Goal: Task Accomplishment & Management: Manage account settings

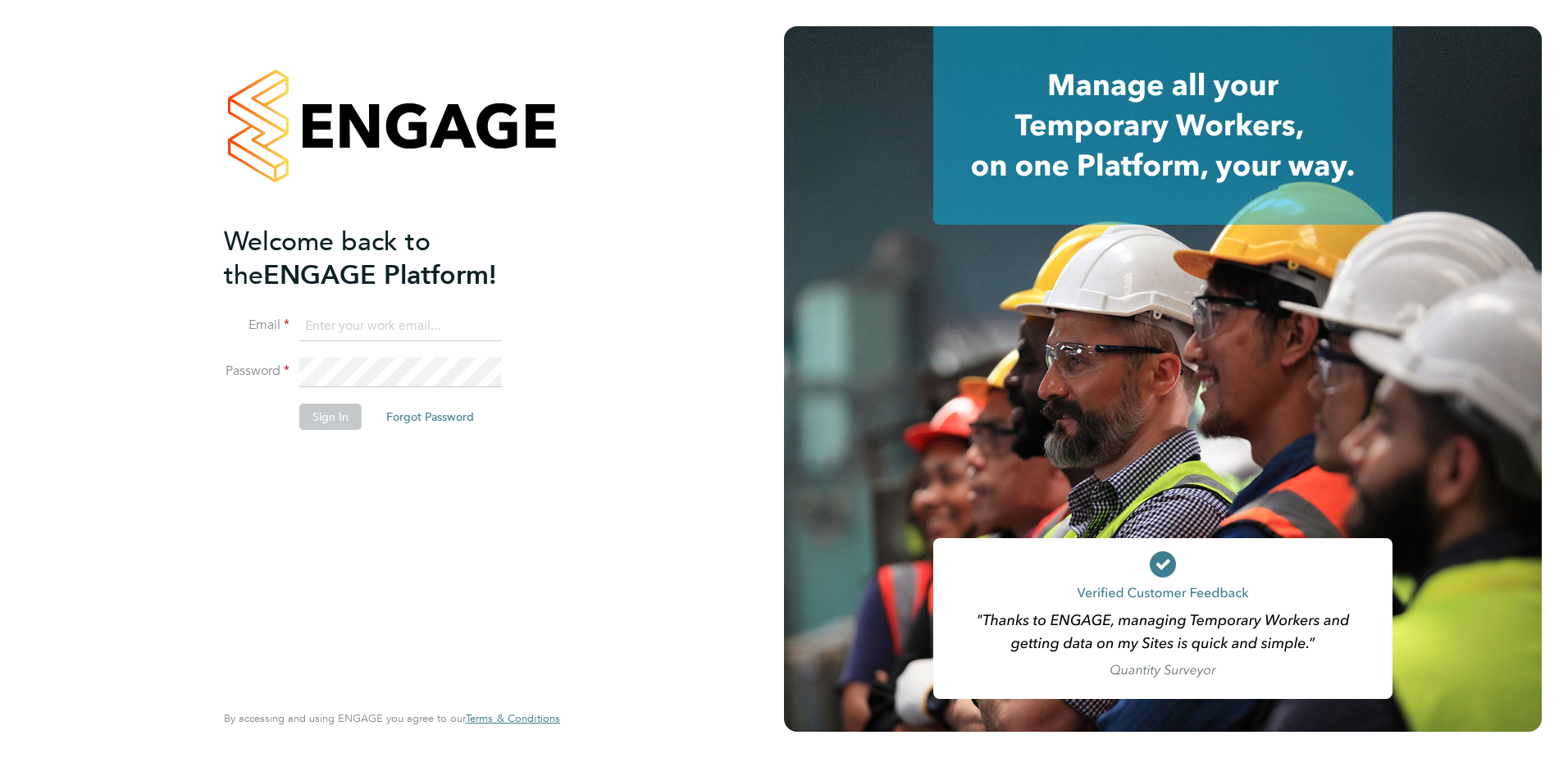
type input "jacob.austin@vistry.co.uk"
click at [327, 409] on button "Sign In" at bounding box center [330, 416] width 62 height 26
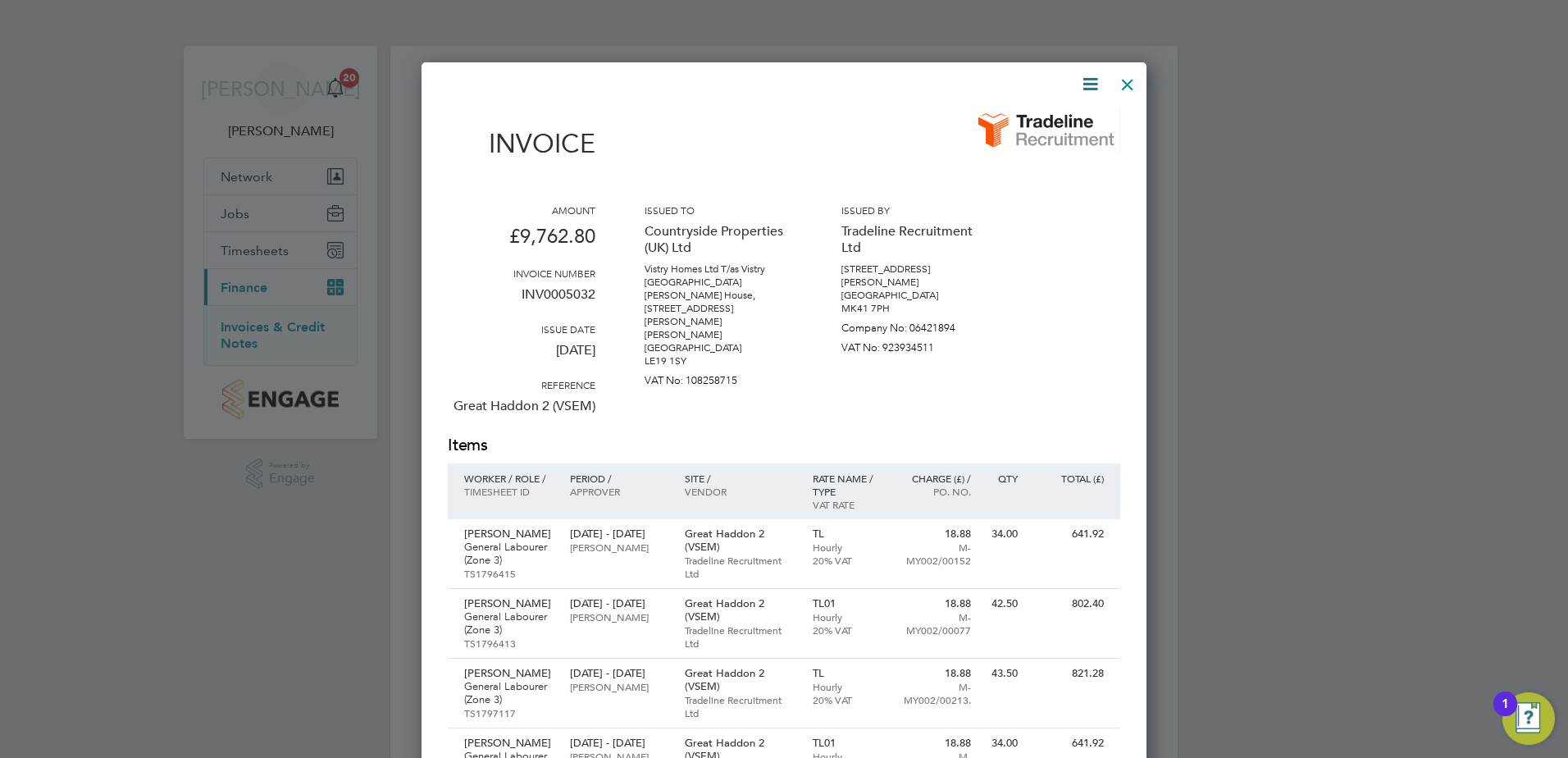
click at [1130, 79] on div at bounding box center [1127, 80] width 30 height 30
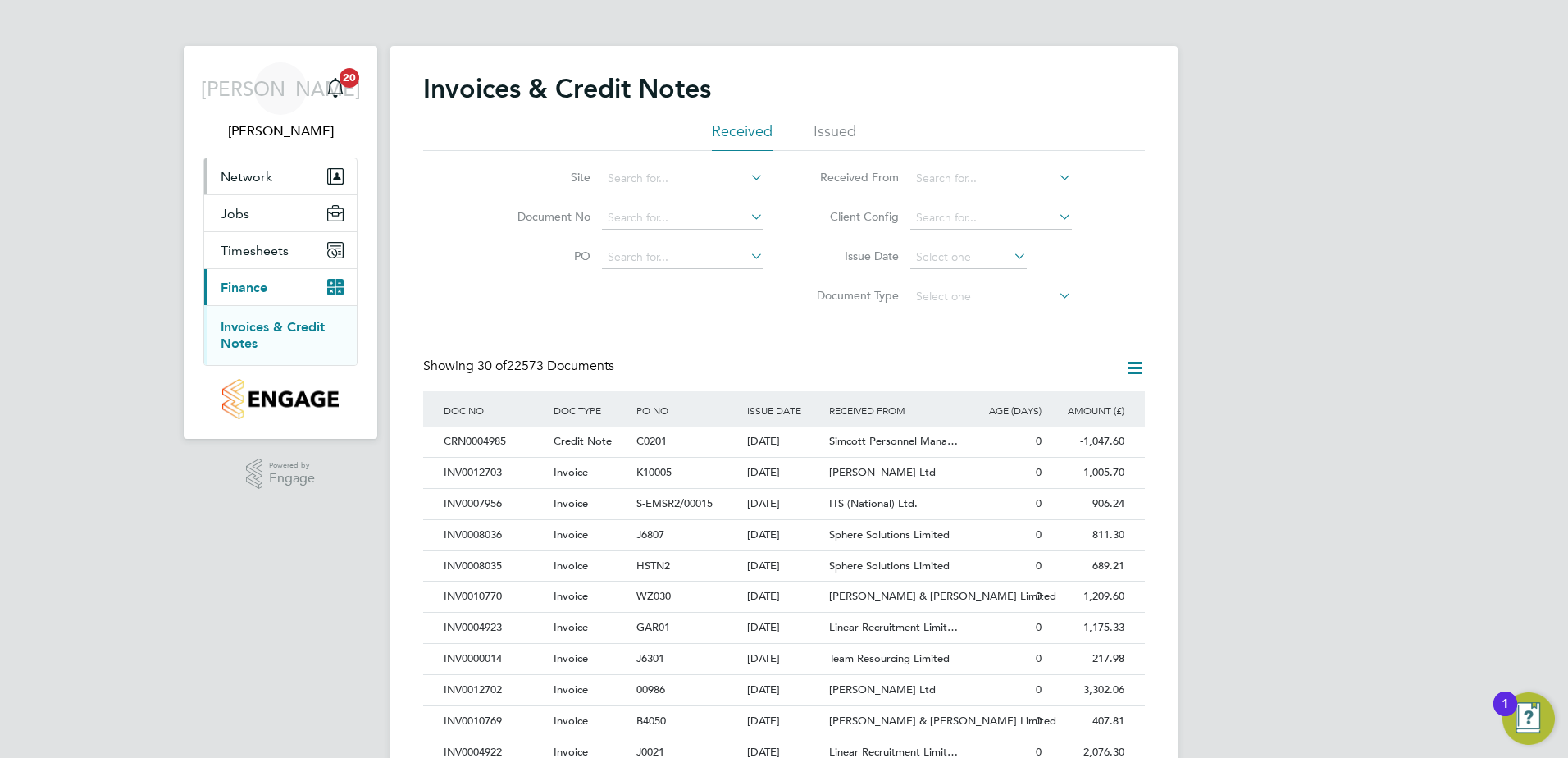
click at [297, 177] on button "Network" at bounding box center [280, 176] width 152 height 36
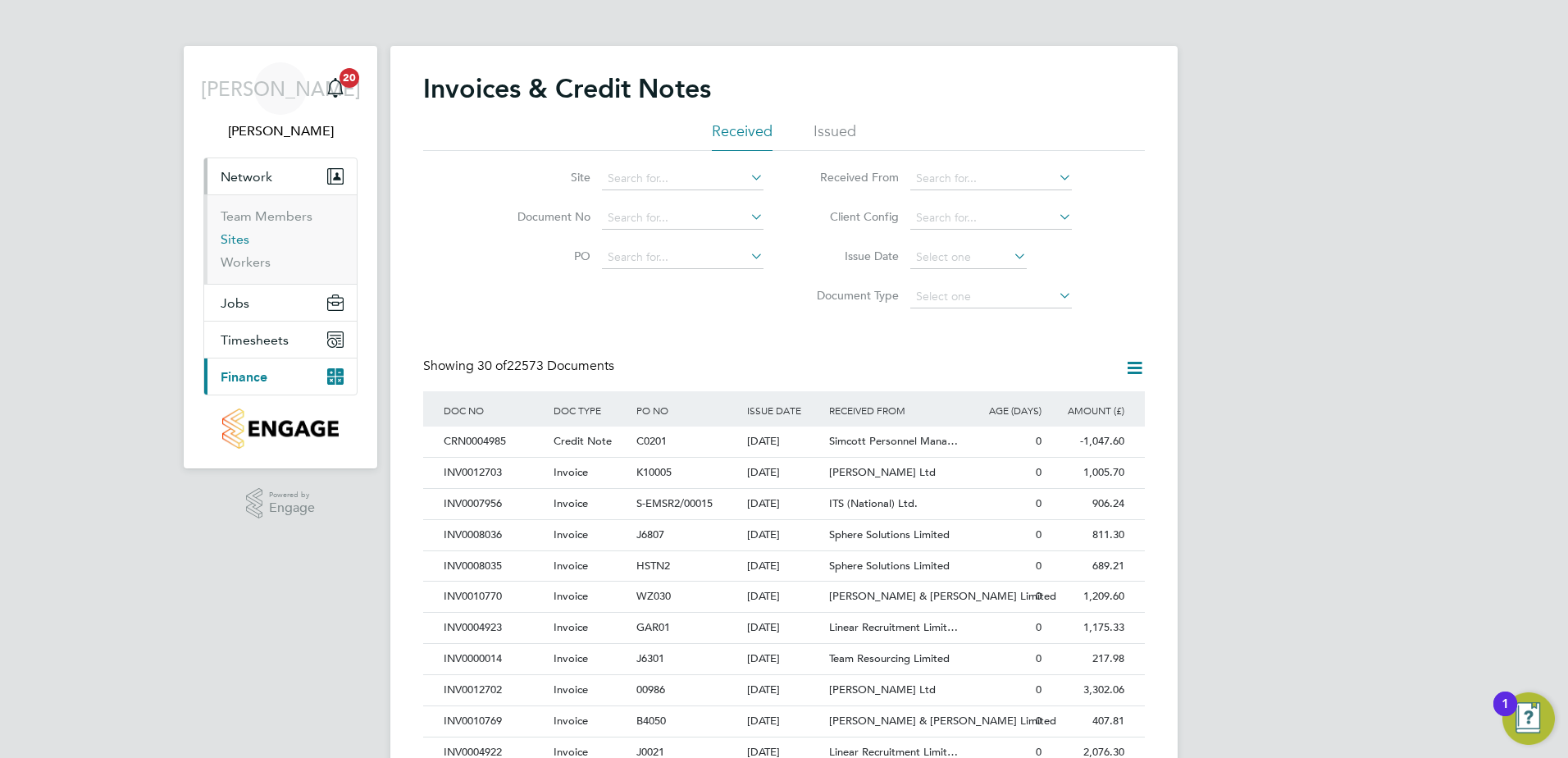
click at [238, 238] on link "Sites" at bounding box center [235, 239] width 29 height 15
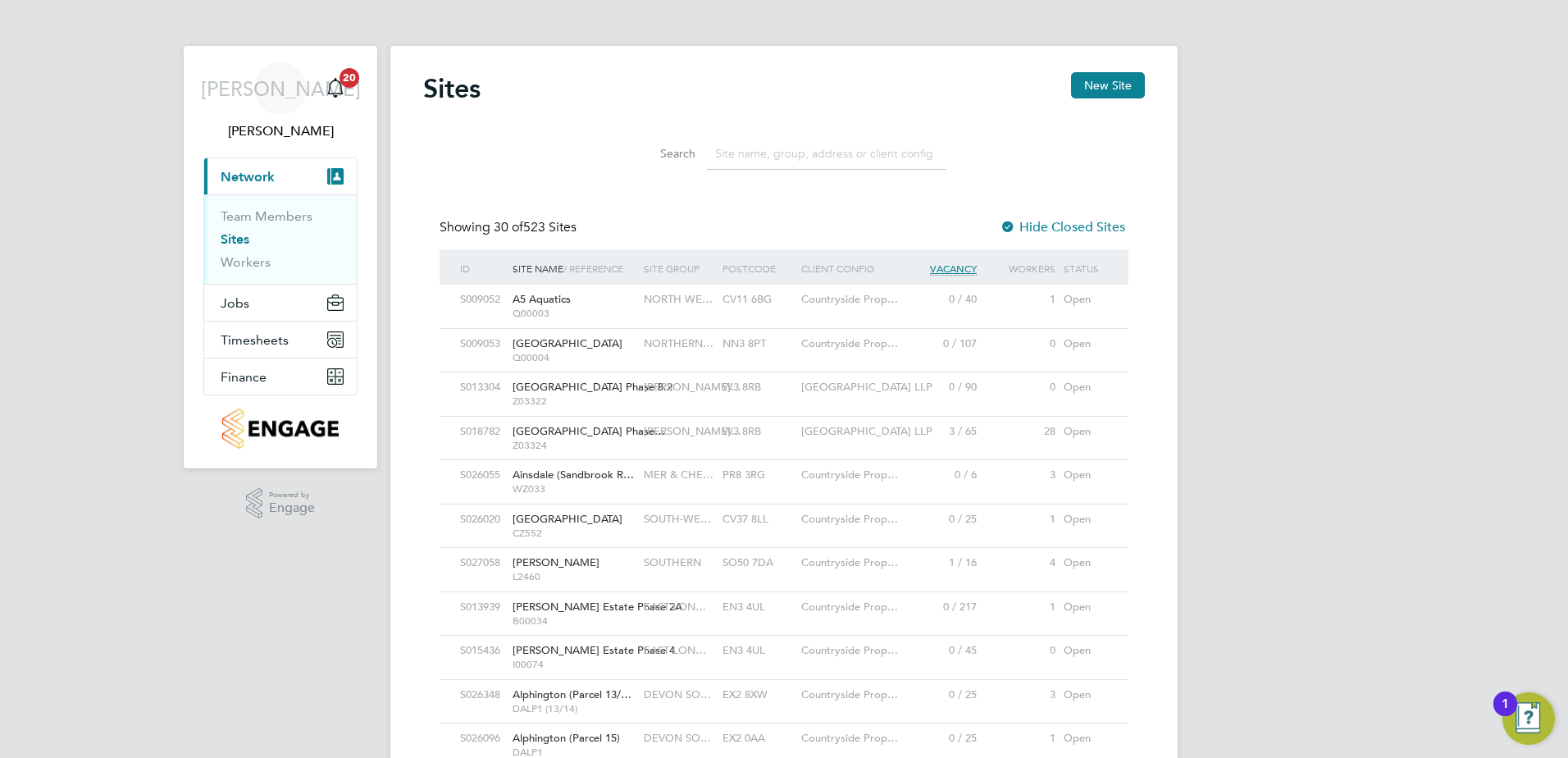
click at [794, 147] on input at bounding box center [826, 153] width 239 height 32
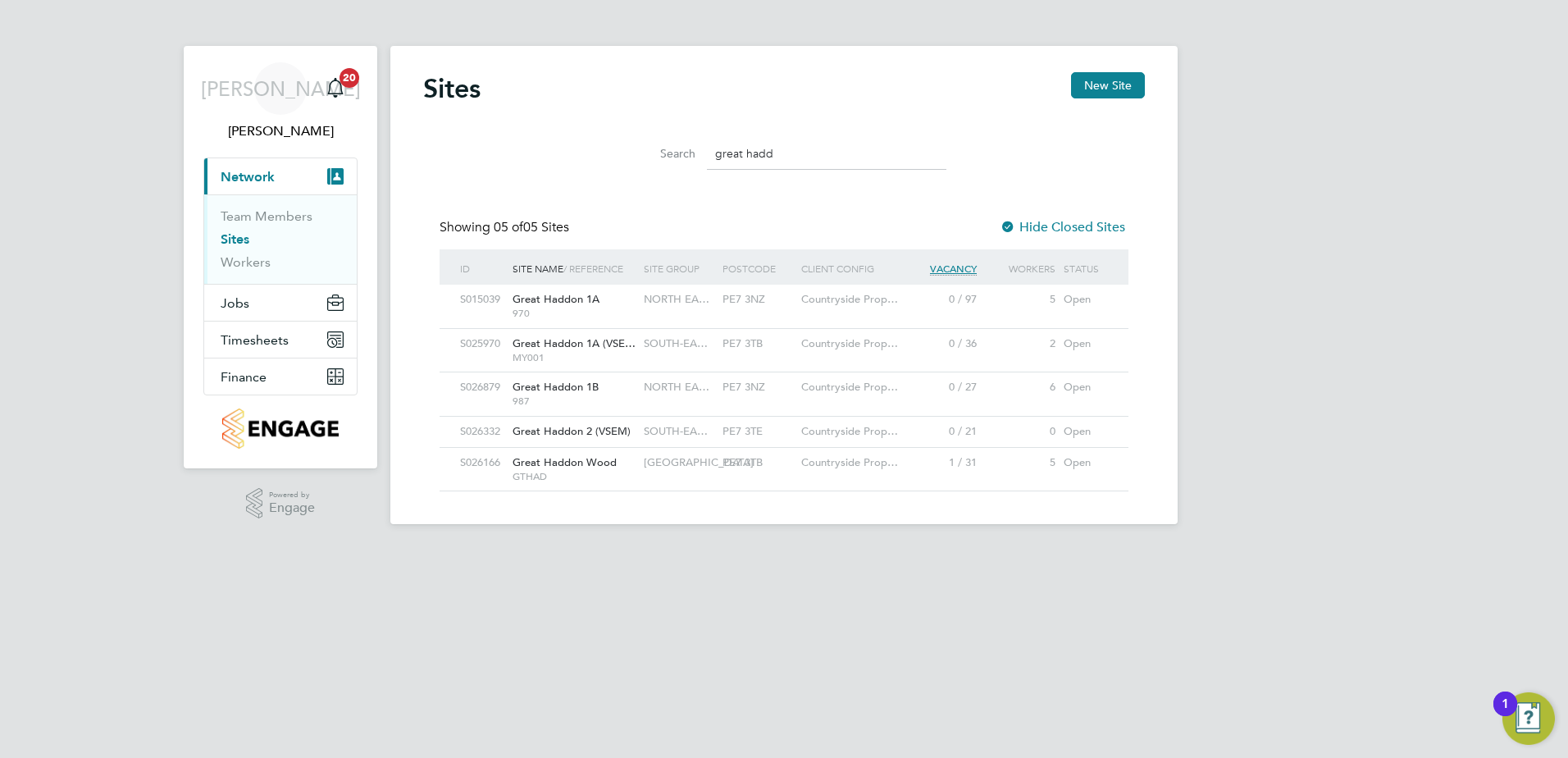
type input "great hadd"
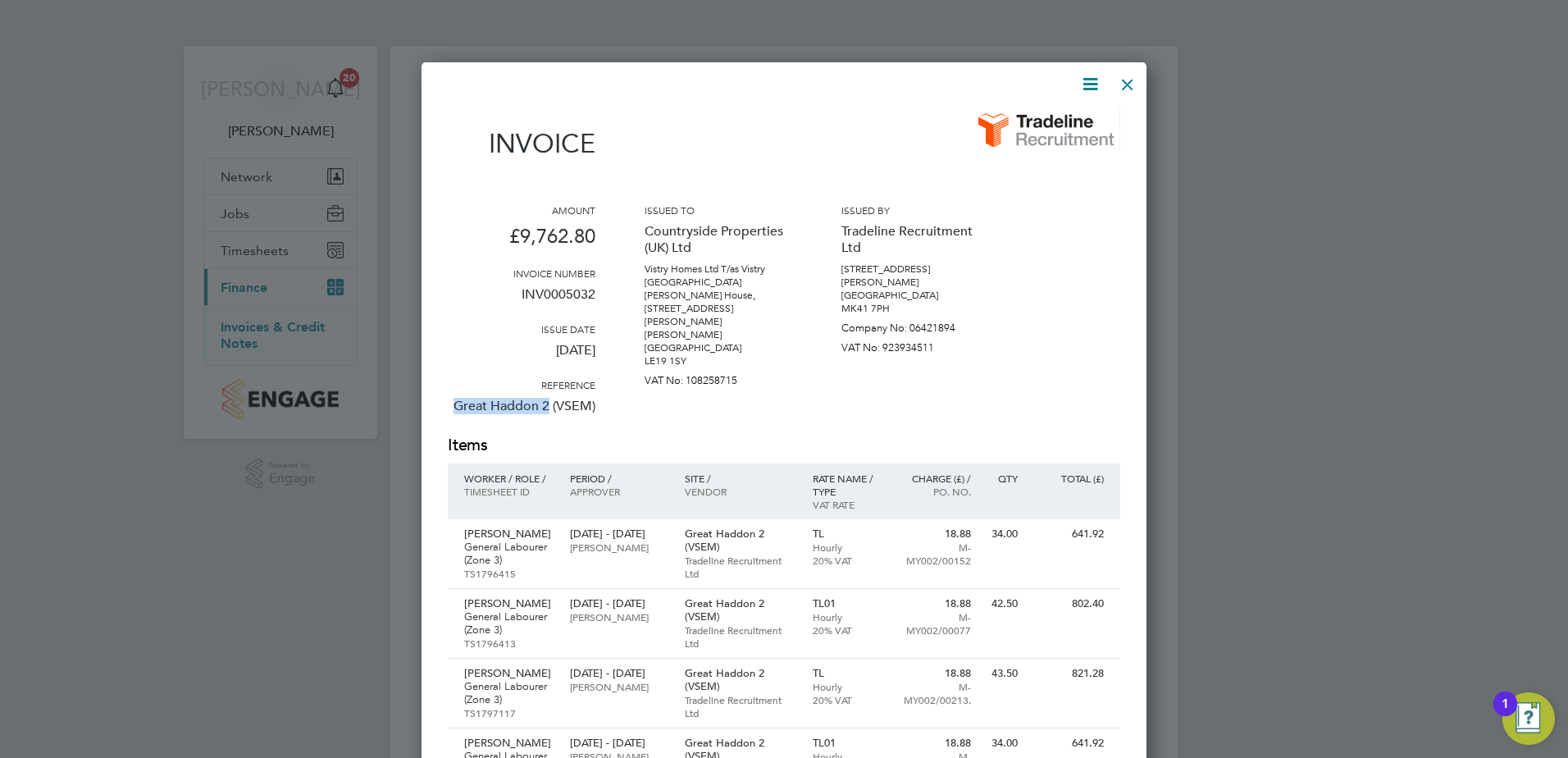
drag, startPoint x: 451, startPoint y: 410, endPoint x: 549, endPoint y: 408, distance: 98.0
click at [549, 408] on p "Great Haddon 2 (VSEM)" at bounding box center [521, 413] width 148 height 43
drag, startPoint x: 549, startPoint y: 408, endPoint x: 520, endPoint y: 403, distance: 29.4
copy p "Great Haddon 2"
click at [1048, 438] on h2 "Items" at bounding box center [784, 445] width 672 height 23
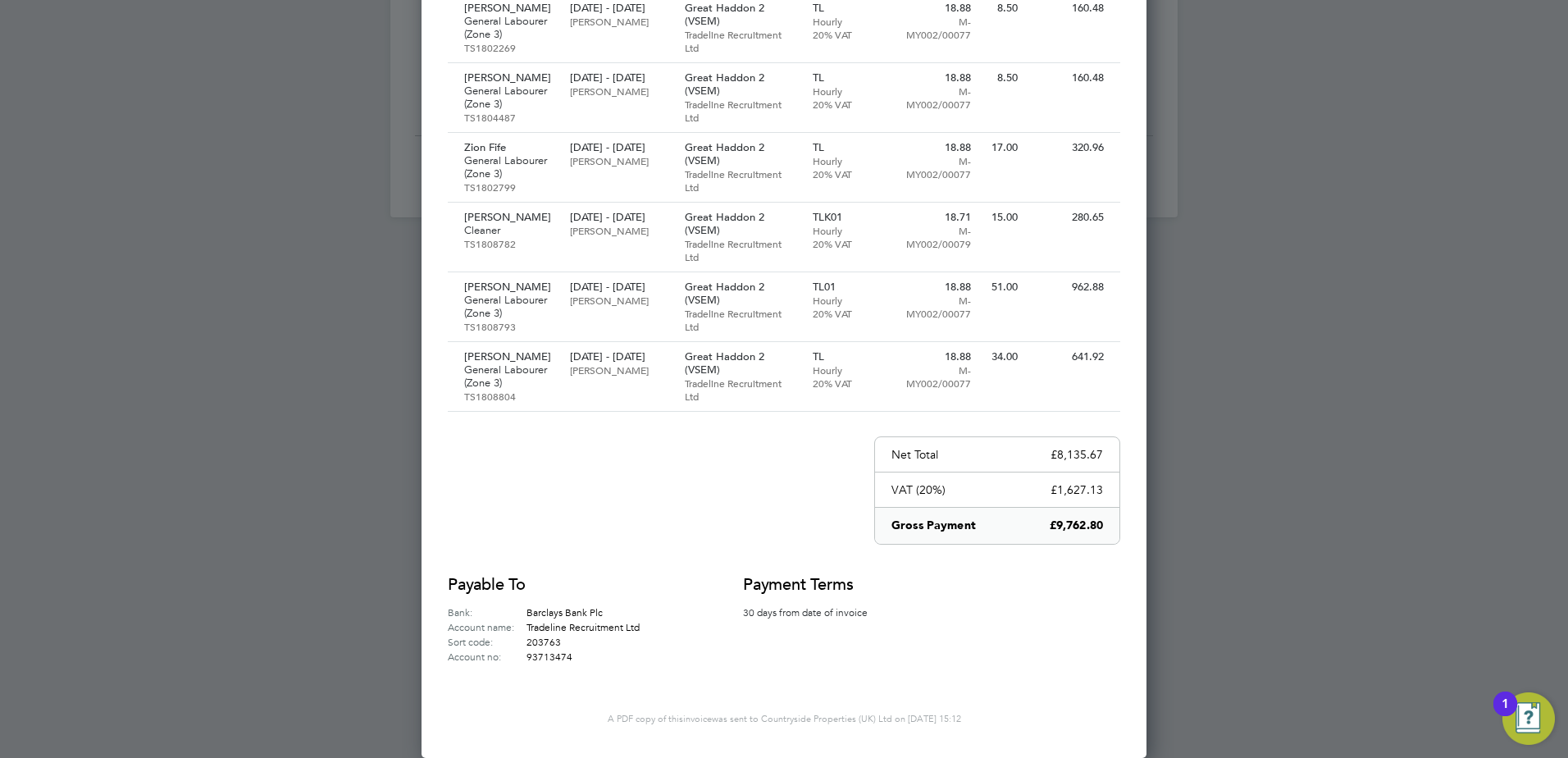
click at [1206, 426] on div at bounding box center [784, 379] width 1568 height 758
click at [317, 473] on div at bounding box center [784, 379] width 1568 height 758
click at [1301, 340] on div at bounding box center [784, 379] width 1568 height 758
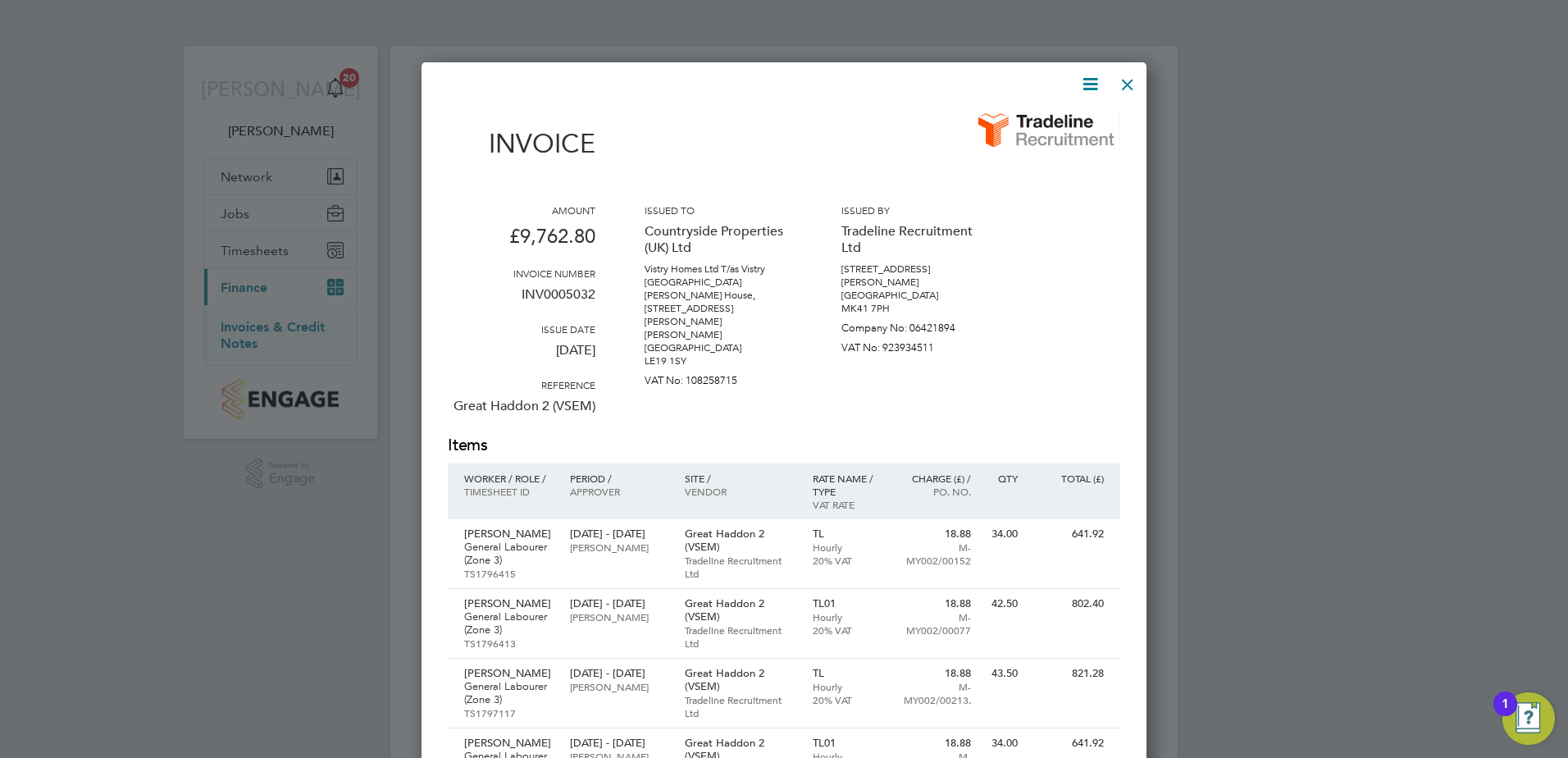
click at [1126, 82] on div at bounding box center [1127, 80] width 30 height 30
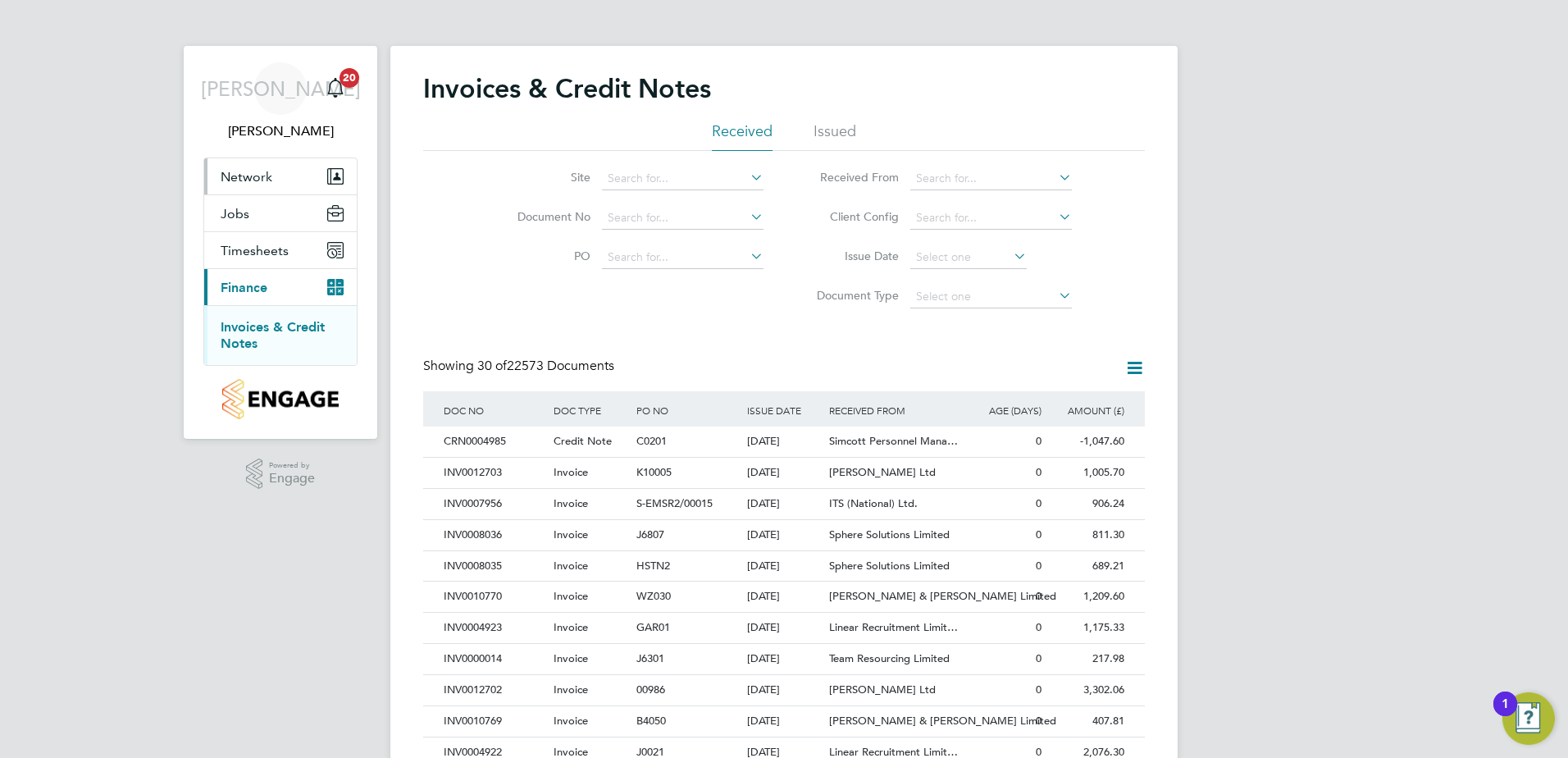
click at [265, 167] on button "Network" at bounding box center [280, 176] width 152 height 36
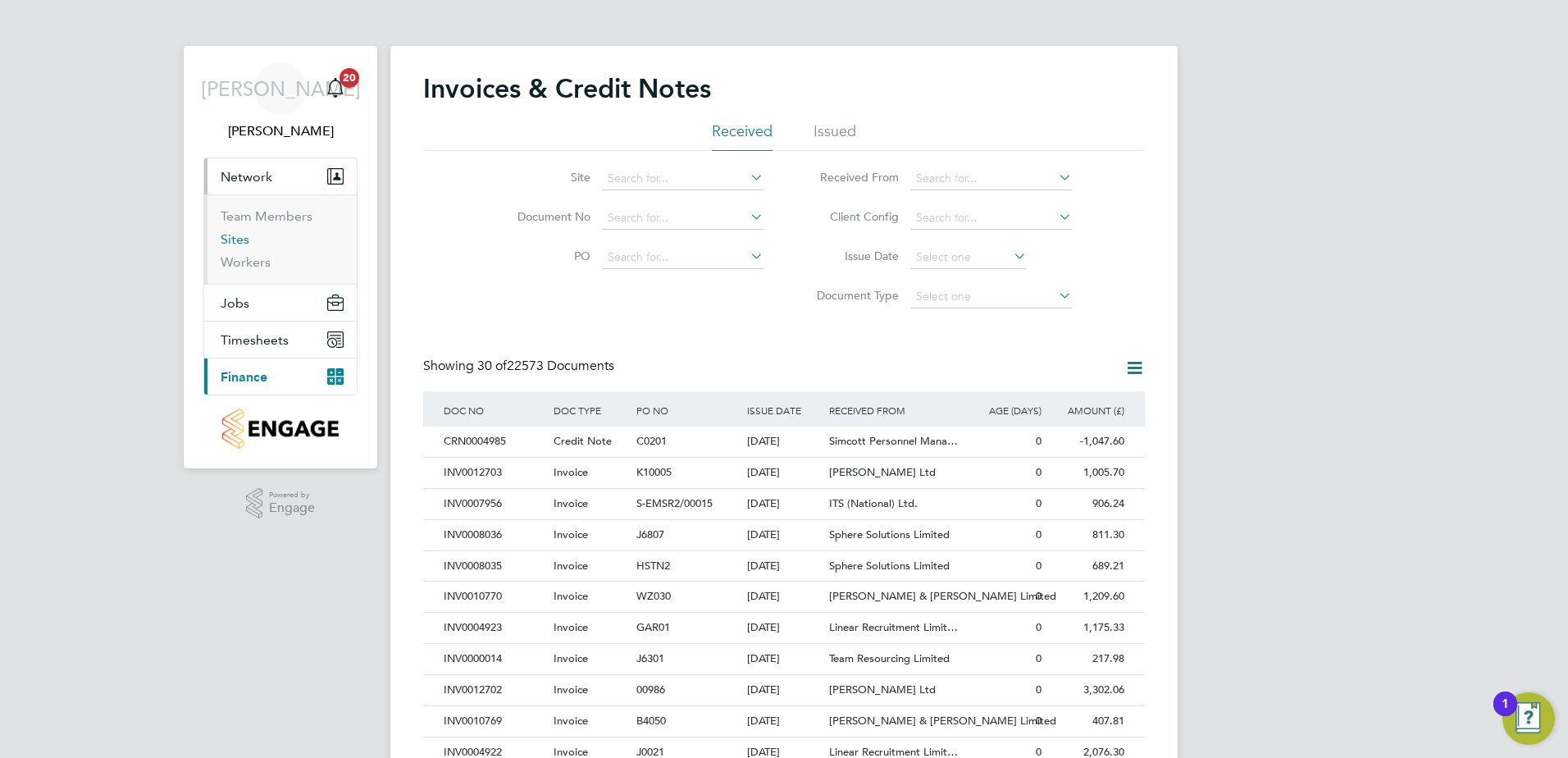
click at [231, 235] on link "Sites" at bounding box center [235, 239] width 29 height 15
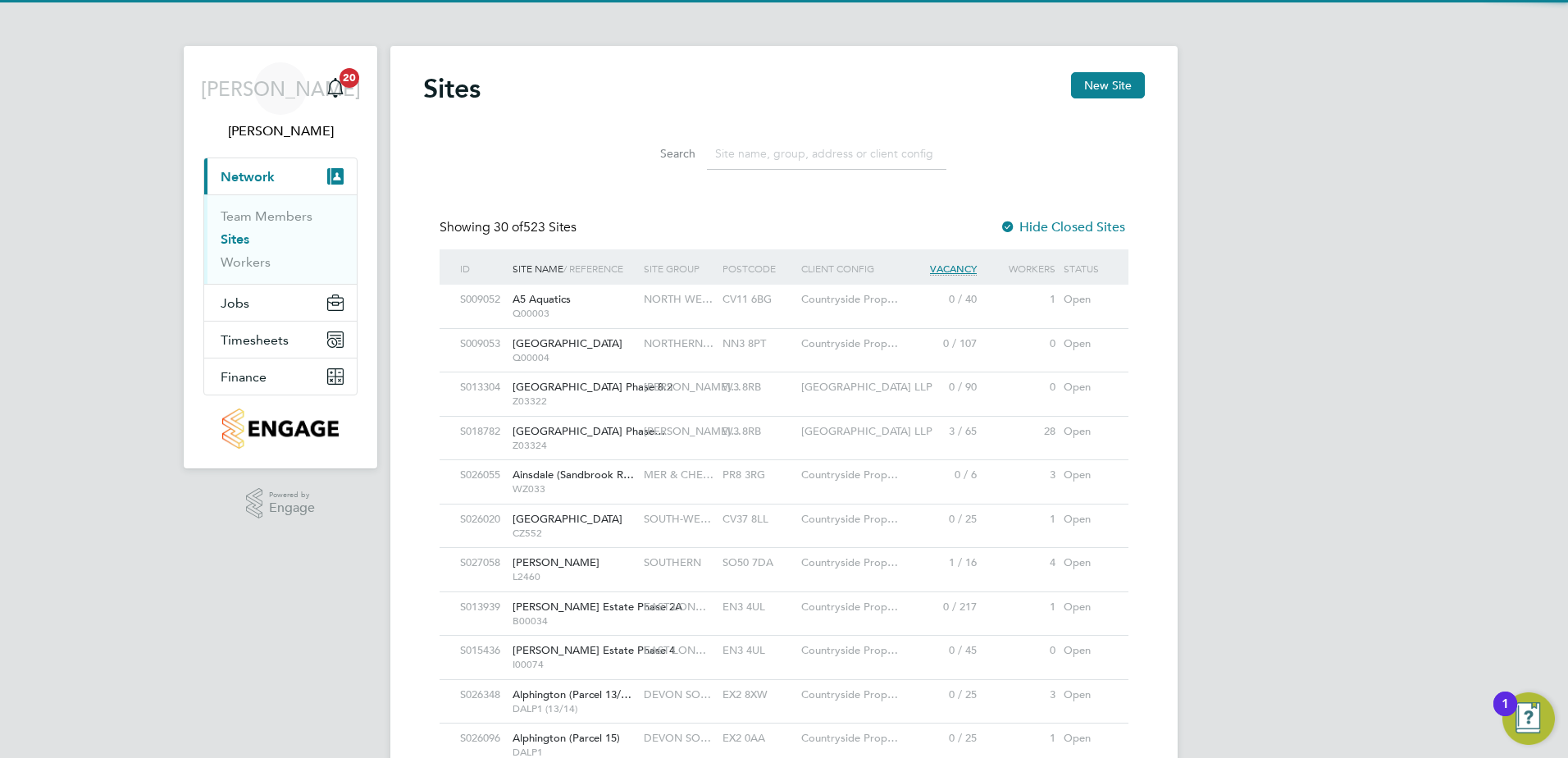
click at [807, 152] on input at bounding box center [826, 153] width 239 height 32
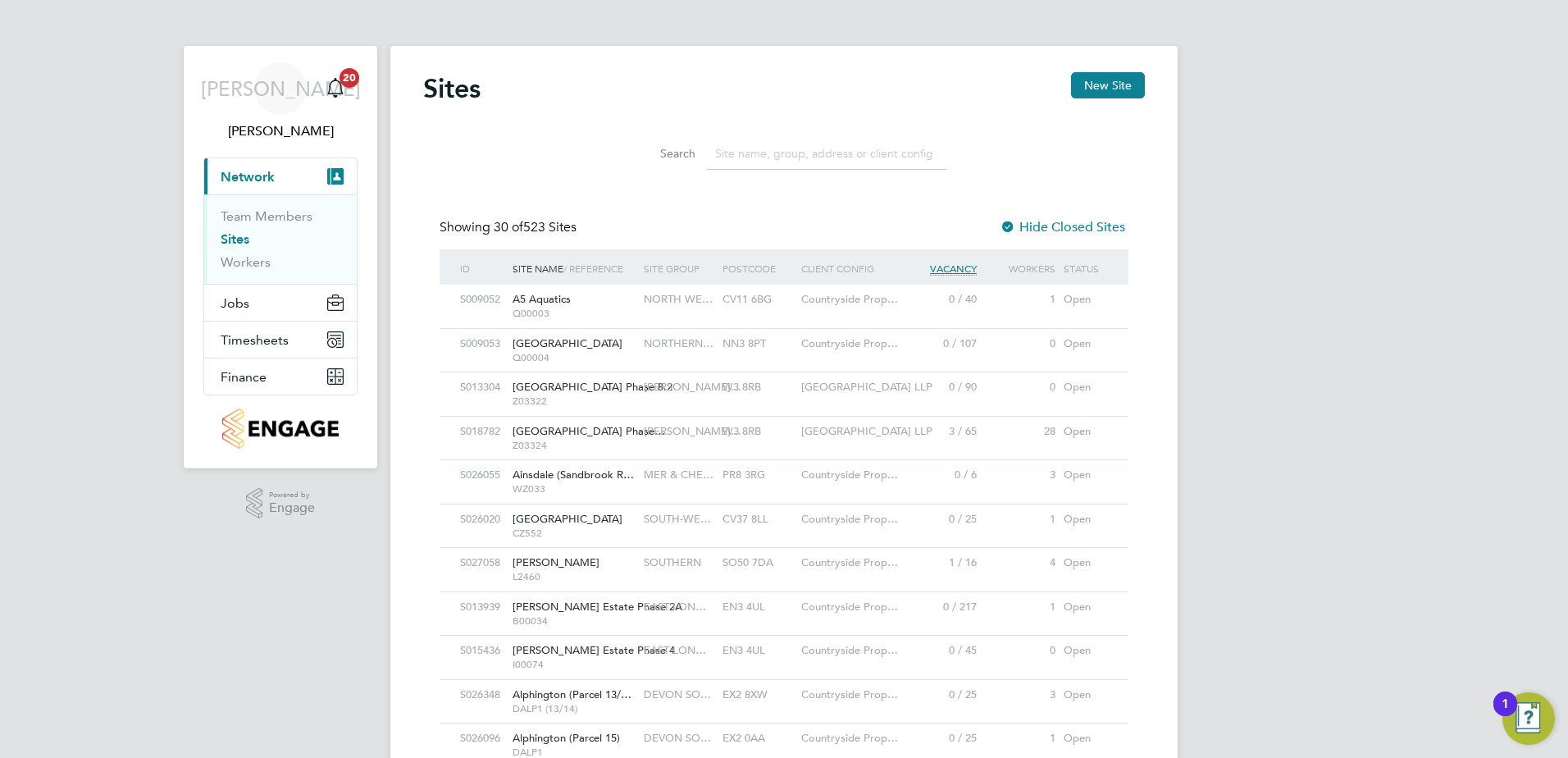
paste input "Great Haddon 2"
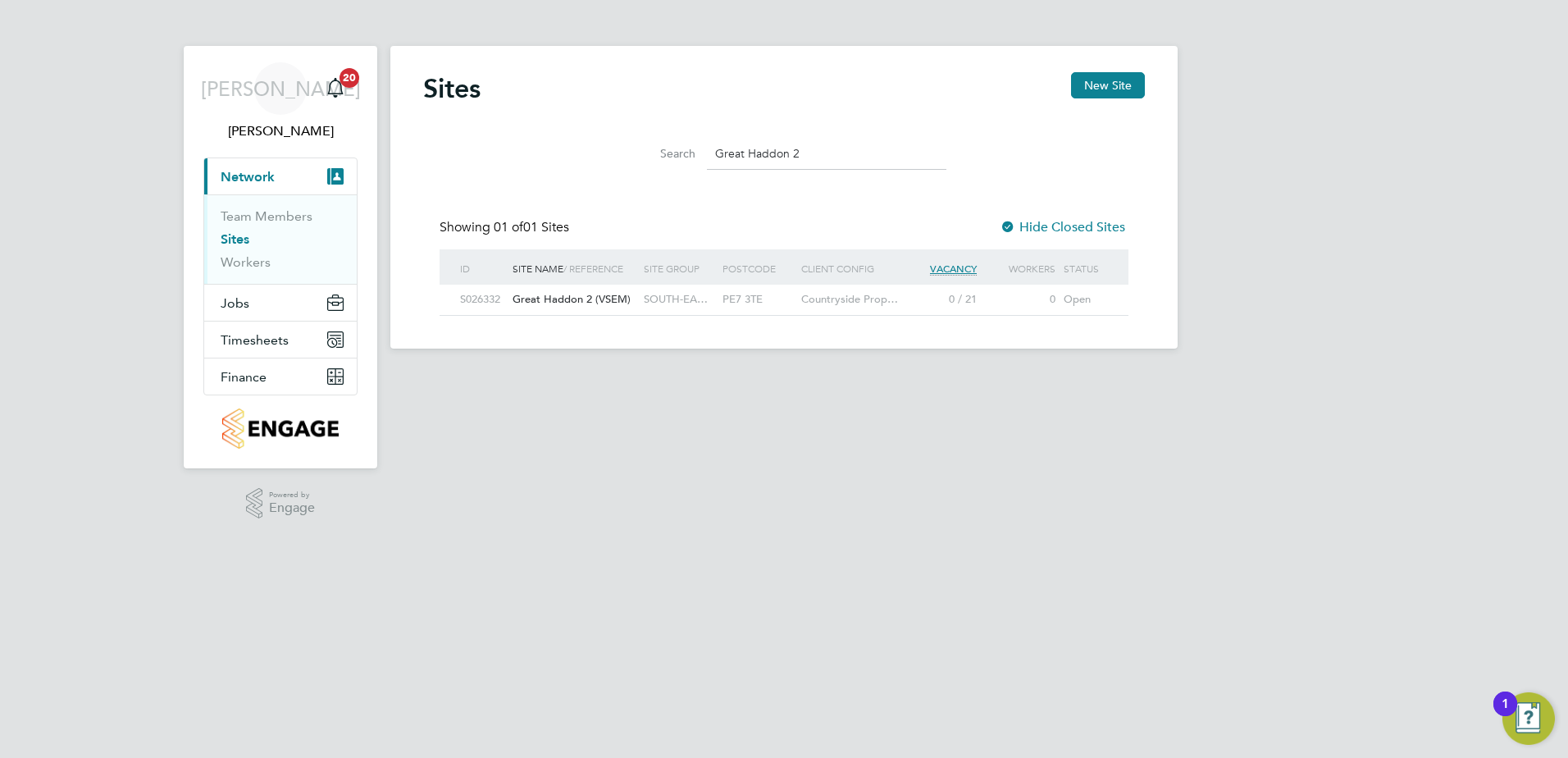
type input "Great Haddon 2"
click at [531, 302] on span "Great Haddon 2 (VSEM)" at bounding box center [572, 299] width 118 height 14
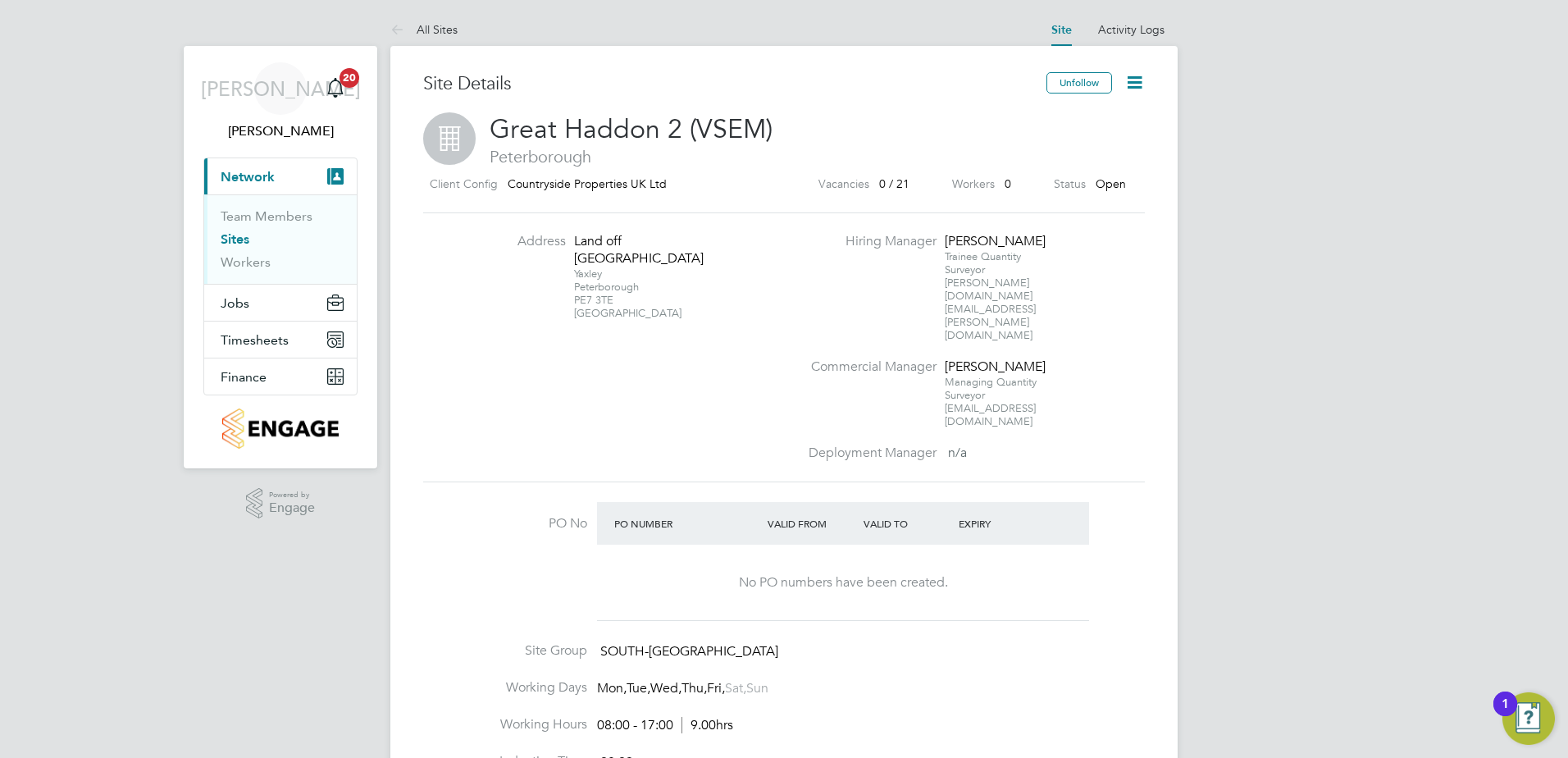
click at [537, 642] on label "Site Group" at bounding box center [505, 650] width 164 height 17
drag, startPoint x: 824, startPoint y: 235, endPoint x: 802, endPoint y: 268, distance: 39.7
click at [1130, 358] on li "Commercial Manager Jacob Austin Managing Quantity Surveyor jacob.austin@vistry.…" at bounding box center [975, 401] width 353 height 86
click at [1140, 73] on icon at bounding box center [1135, 82] width 21 height 21
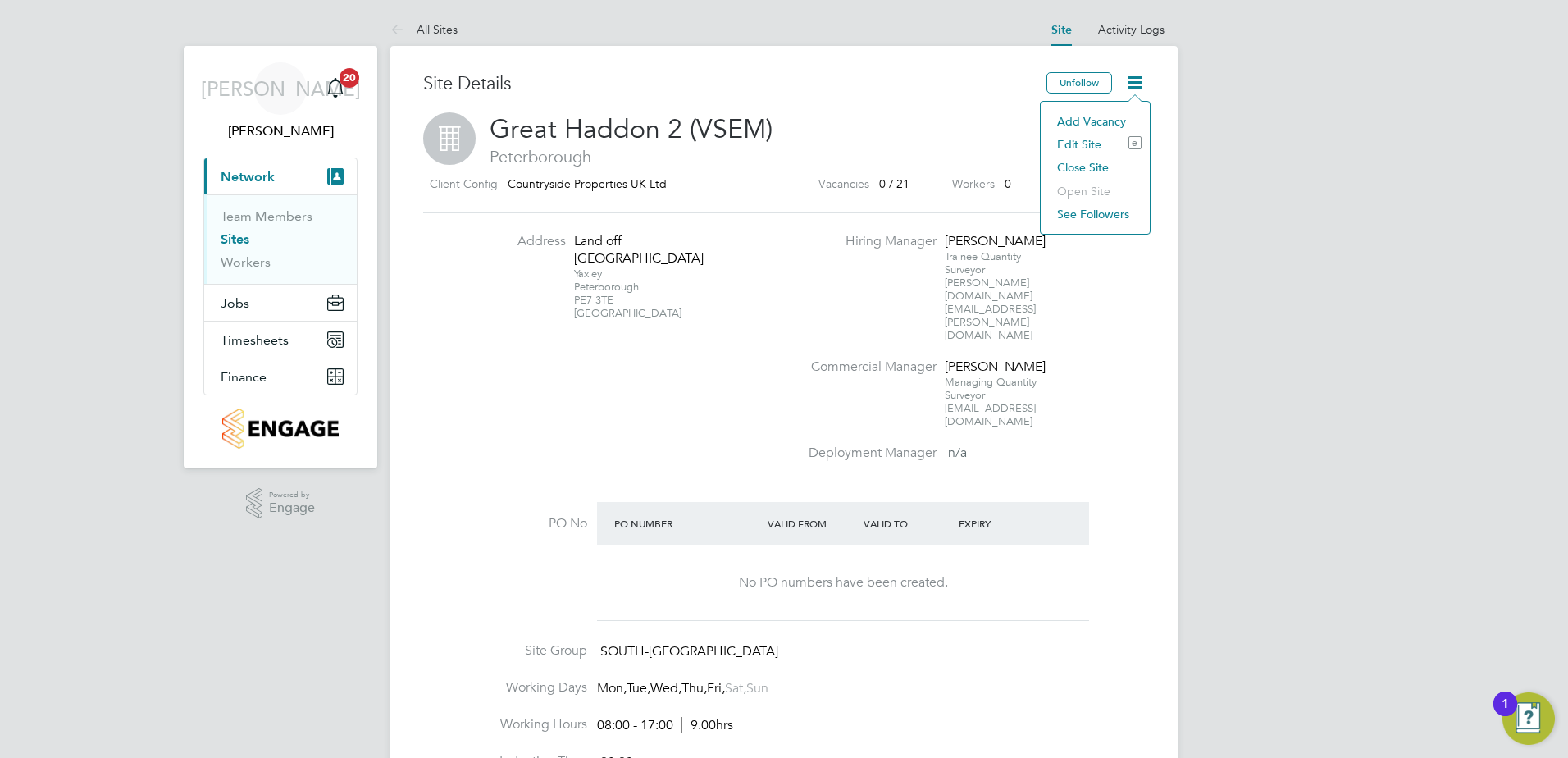
click at [1084, 142] on li "Edit Site e" at bounding box center [1095, 144] width 92 height 23
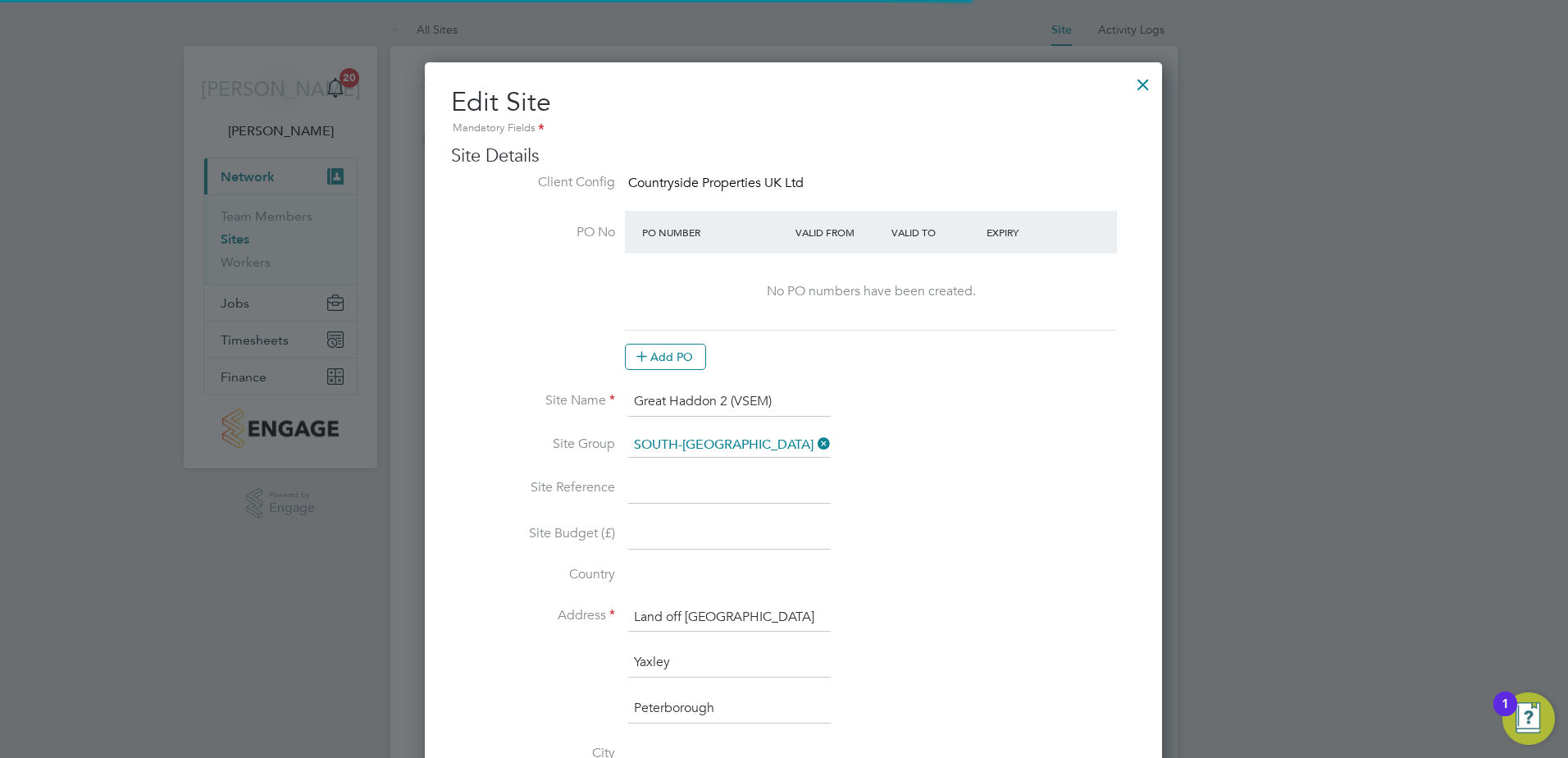
type input "United Kingdom"
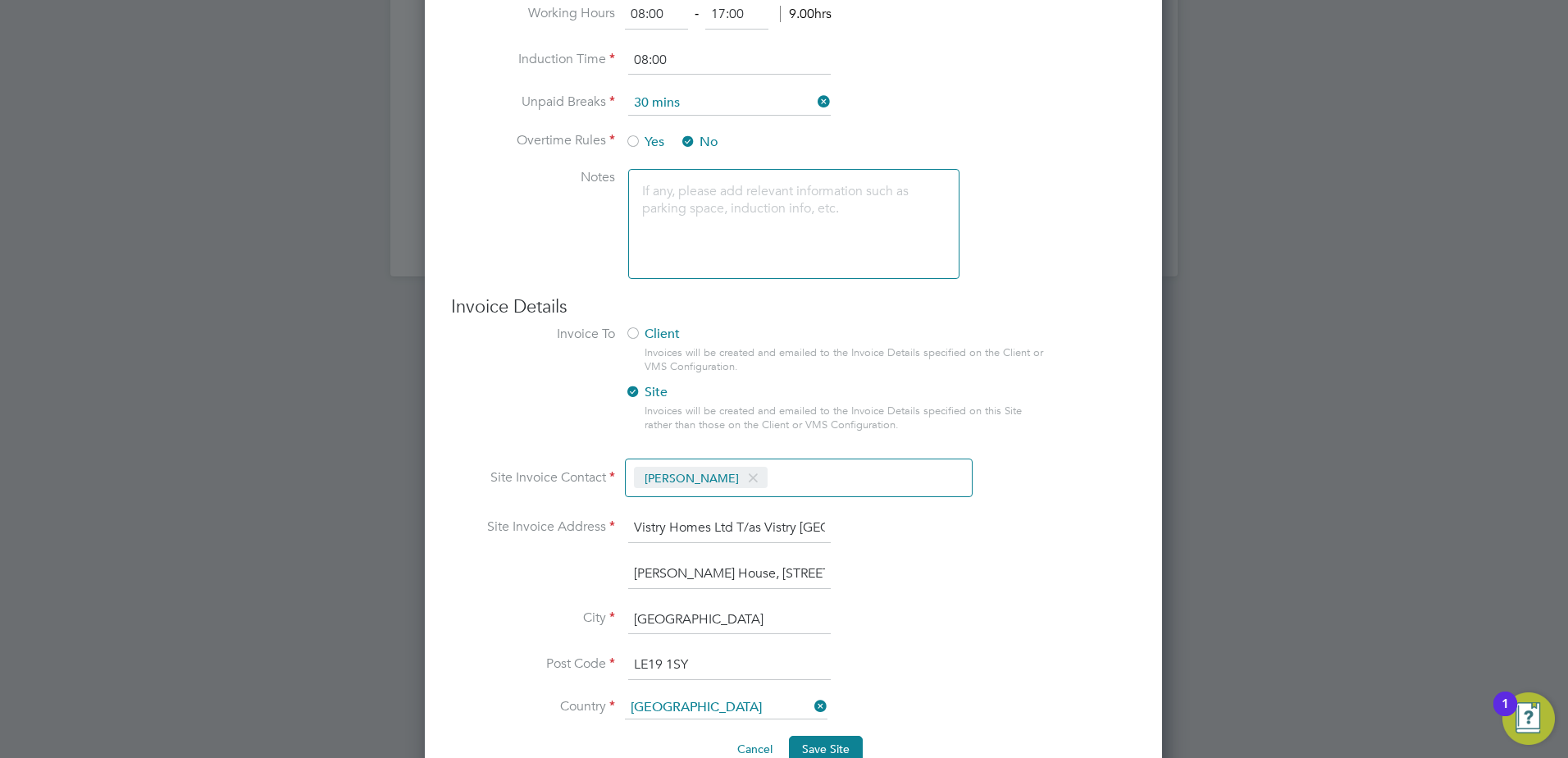
scroll to position [1284, 0]
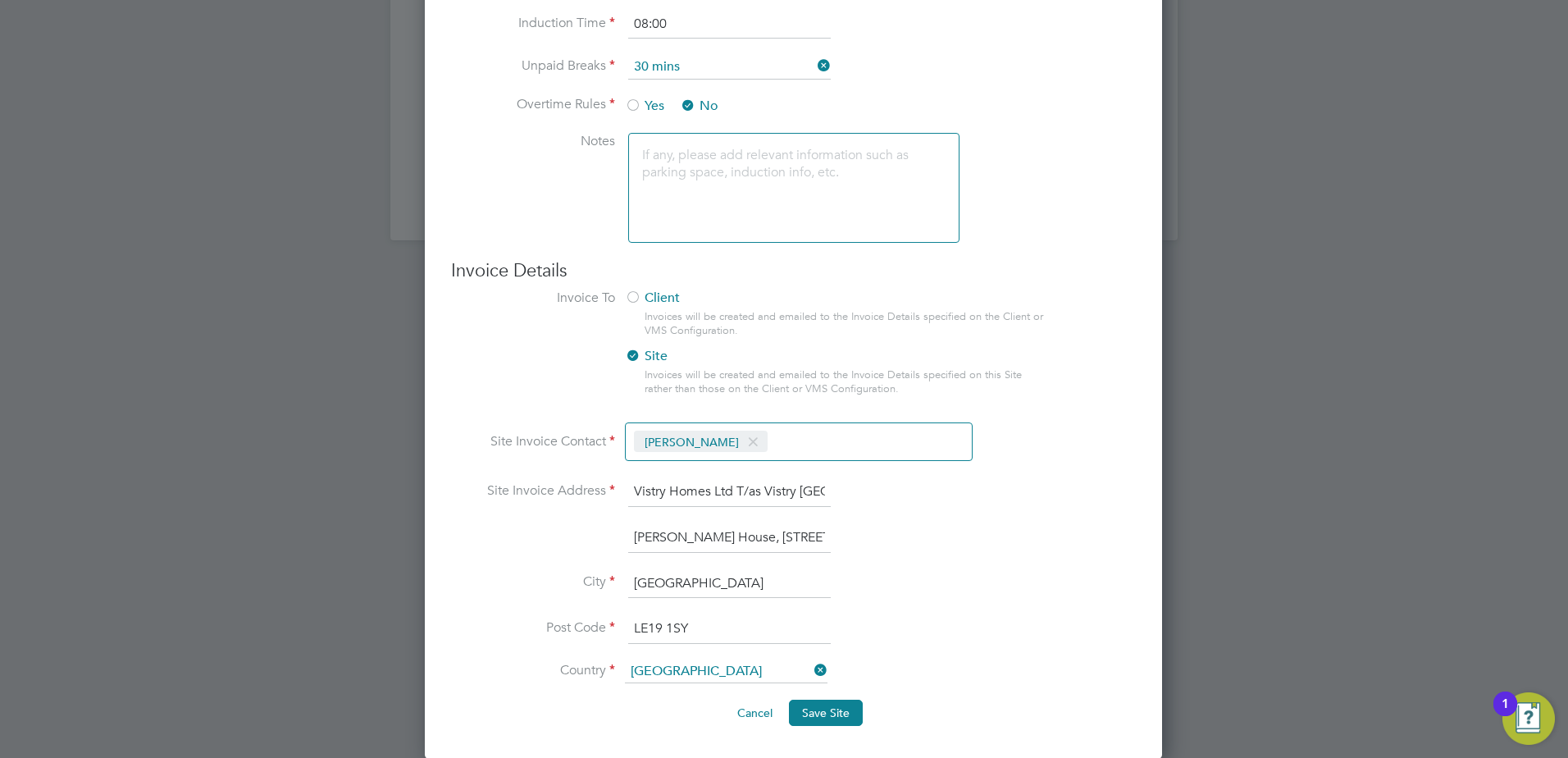
click at [741, 442] on span at bounding box center [753, 442] width 24 height 31
click at [739, 443] on input at bounding box center [723, 444] width 195 height 30
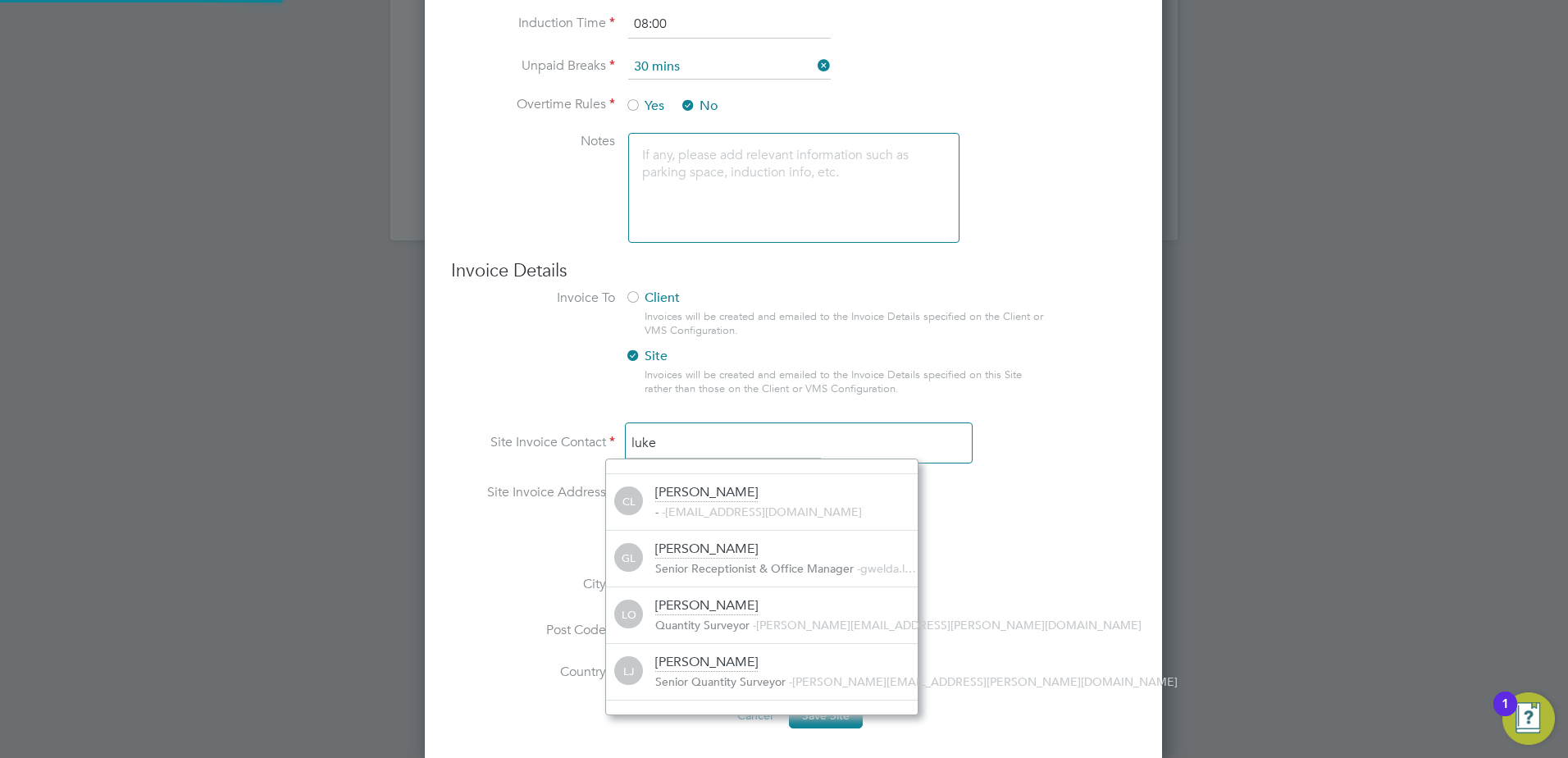
scroll to position [10, 10]
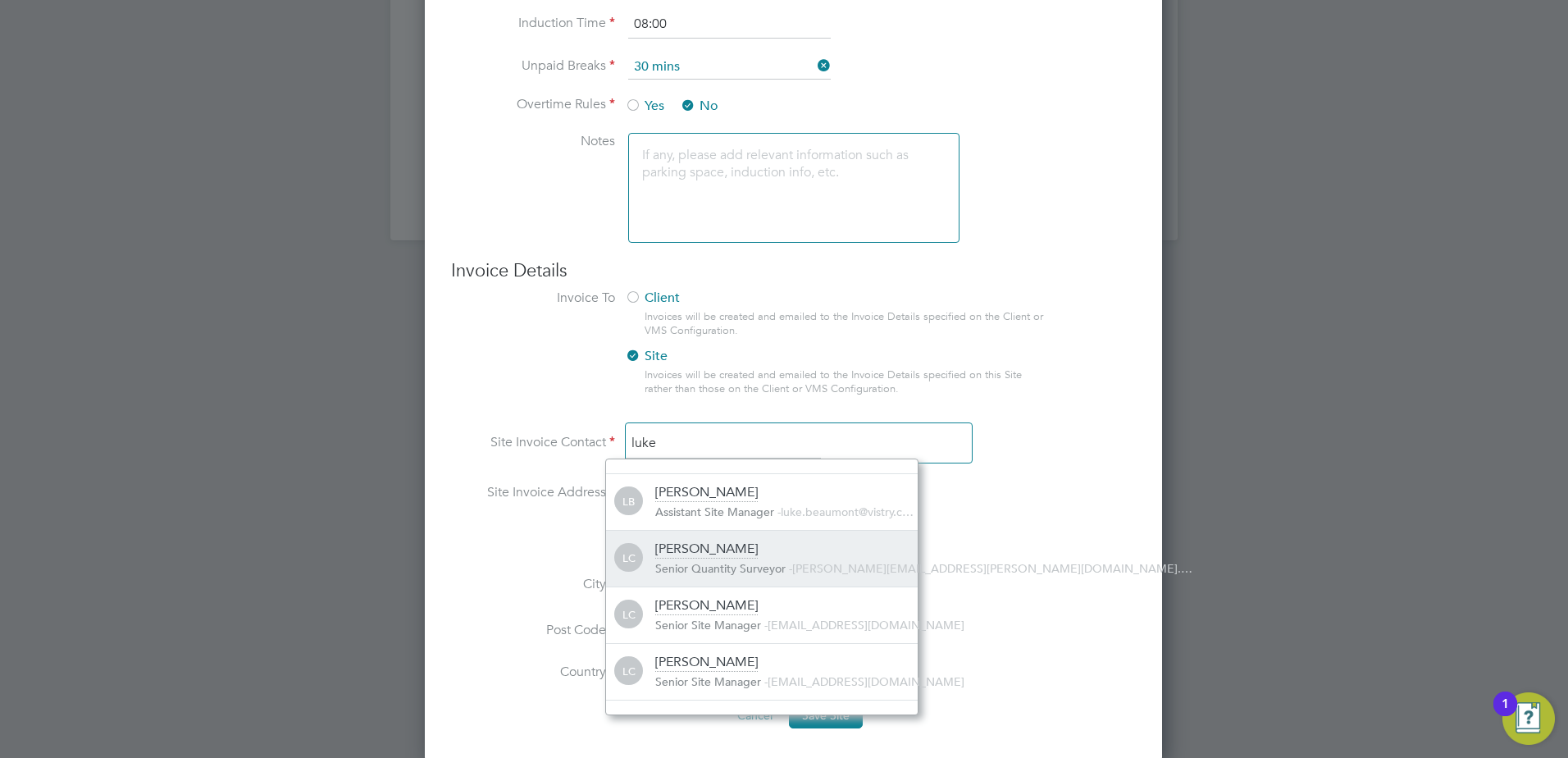
type input "luke"
click at [760, 559] on div "Luke Collins Senior Quantity Surveyor - luke.collins@vistry.co.…" at bounding box center [786, 558] width 262 height 36
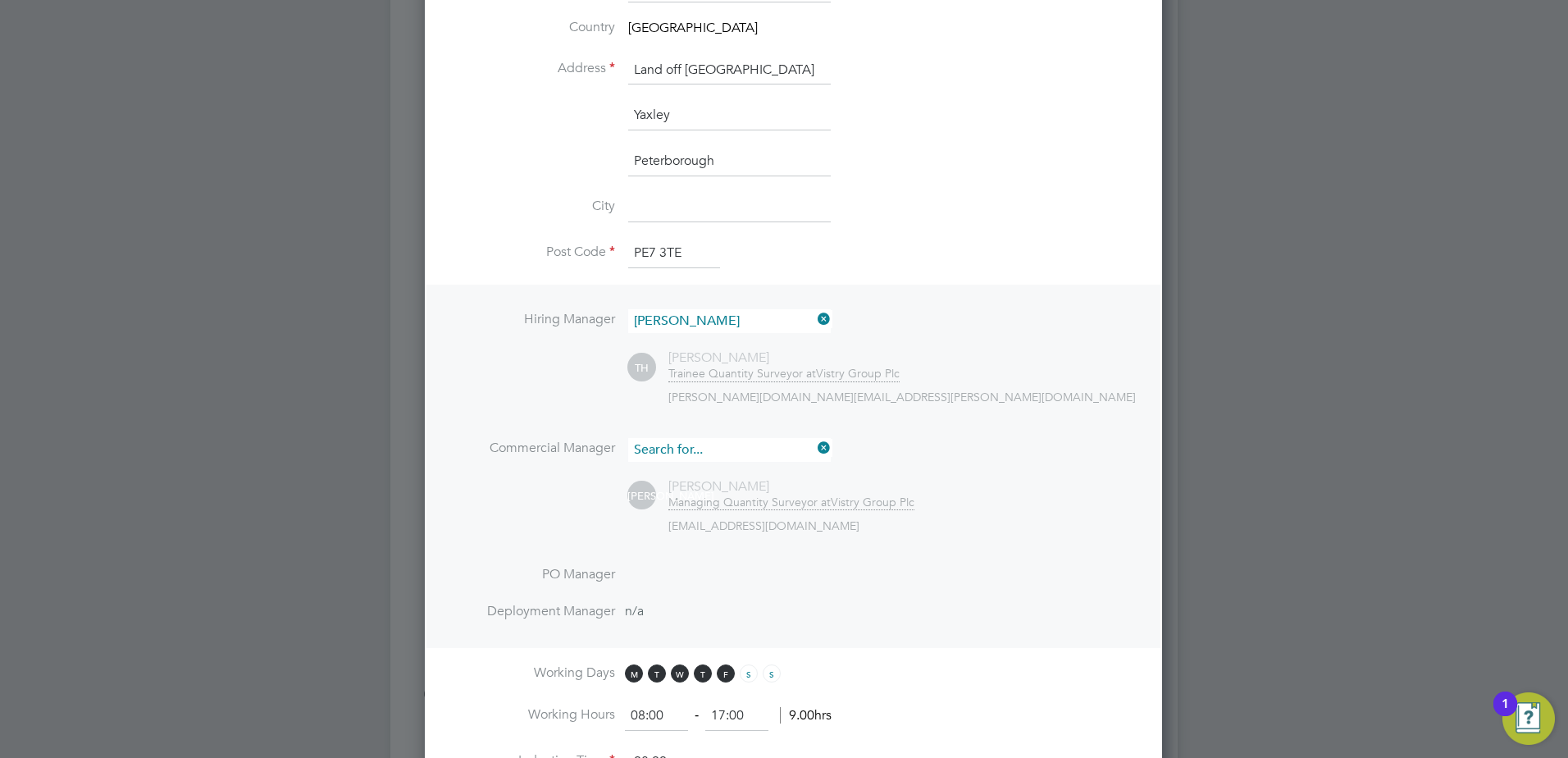
click at [825, 456] on input at bounding box center [729, 450] width 203 height 24
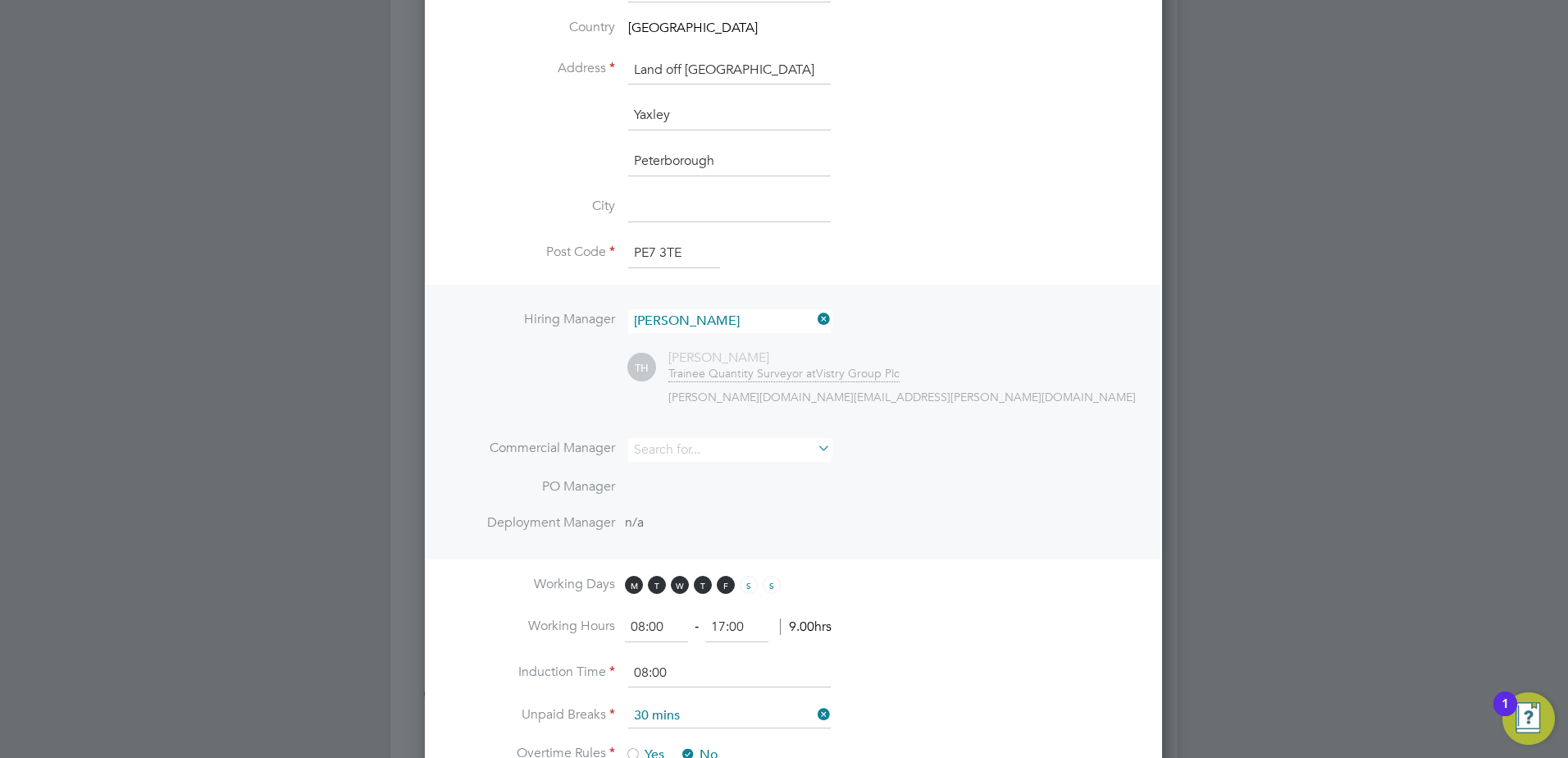
click at [814, 316] on icon at bounding box center [814, 319] width 0 height 23
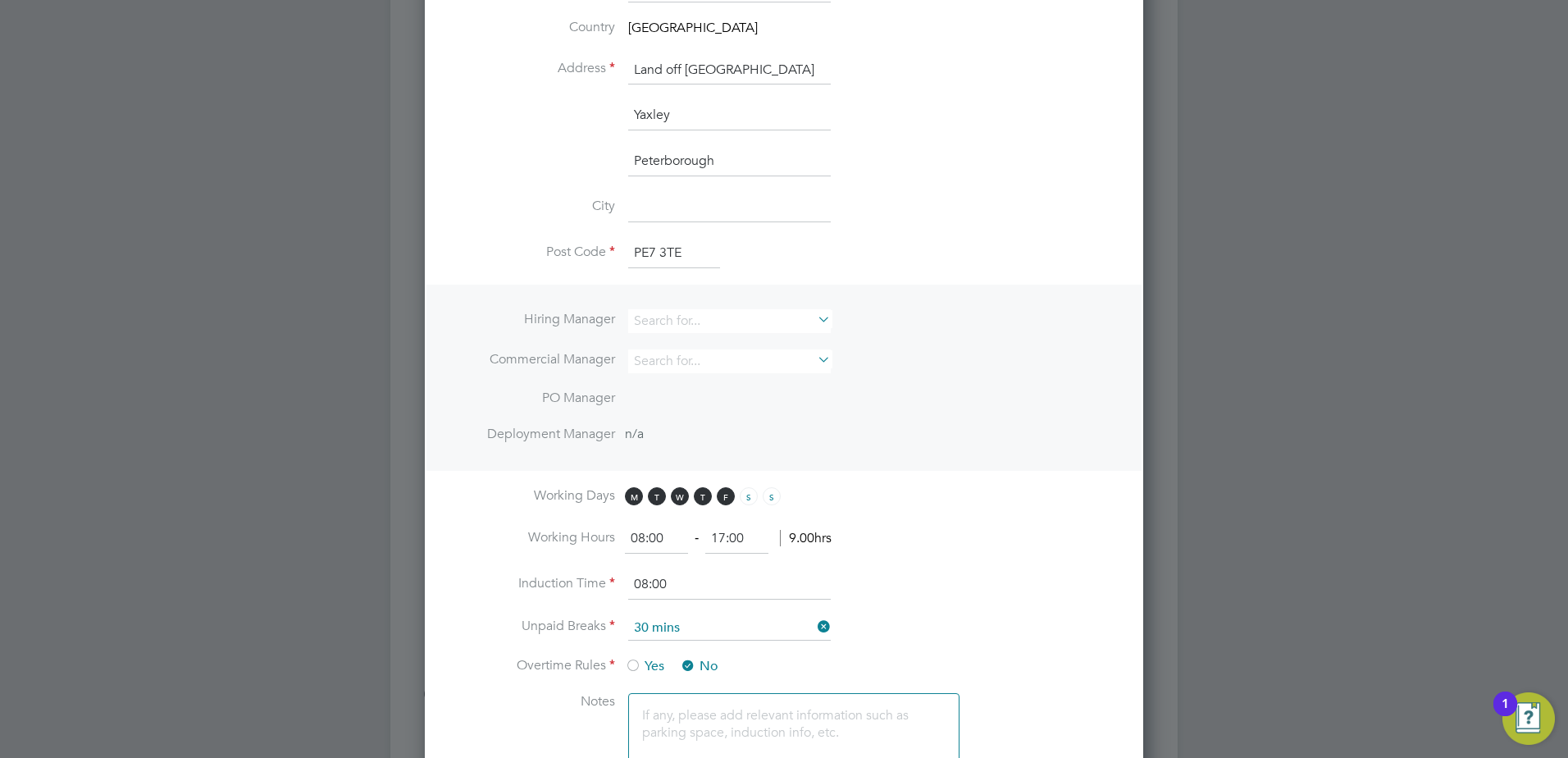
click at [814, 322] on icon at bounding box center [814, 319] width 0 height 23
click at [1033, 298] on li "Hiring Manager Commercial Manager PO Manager Deployment Manager n/a" at bounding box center [784, 378] width 715 height 187
click at [676, 319] on input at bounding box center [729, 321] width 203 height 24
click at [1106, 403] on li "PO Manager" at bounding box center [784, 408] width 666 height 37
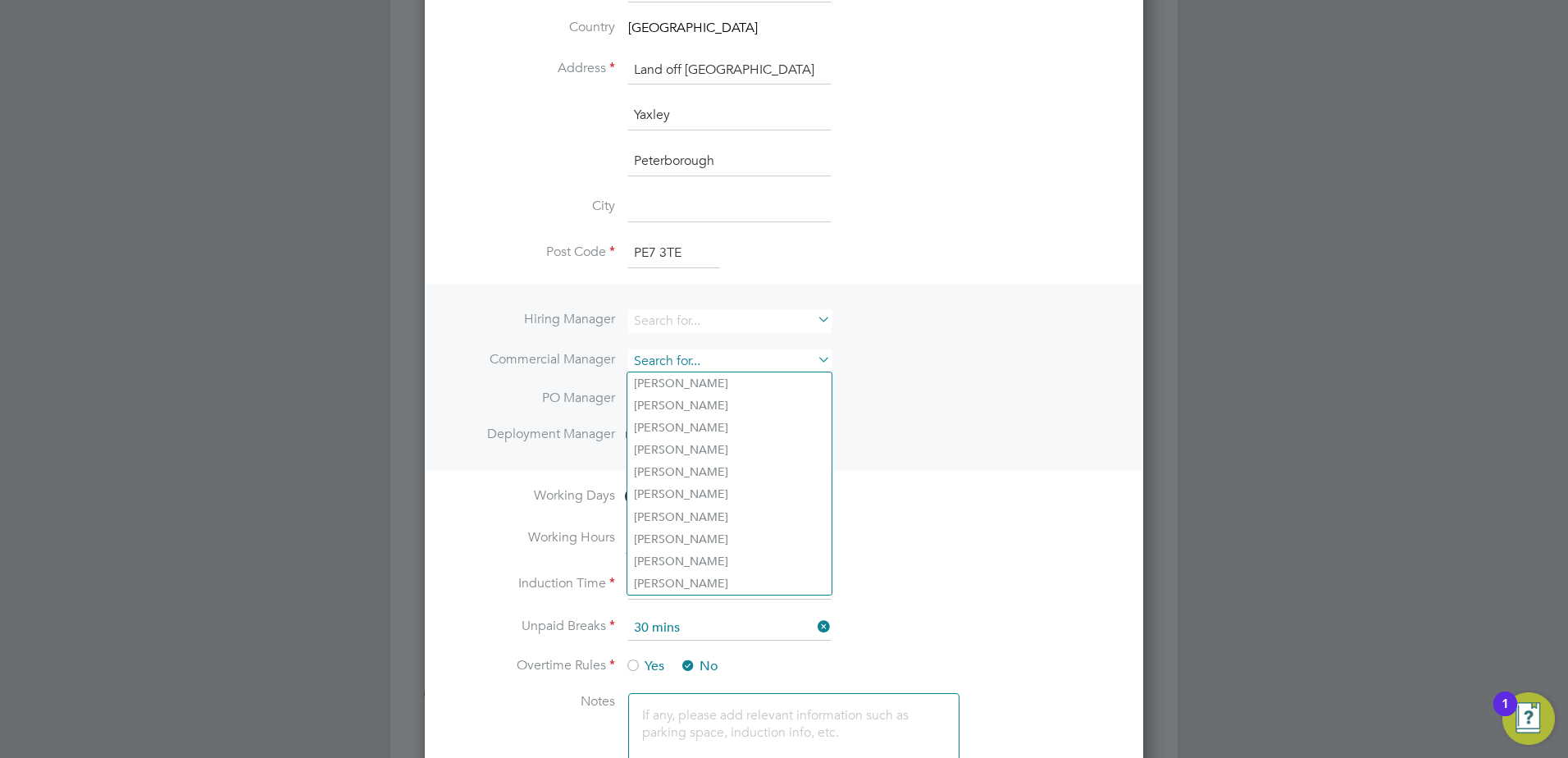
click at [762, 360] on input at bounding box center [729, 361] width 203 height 24
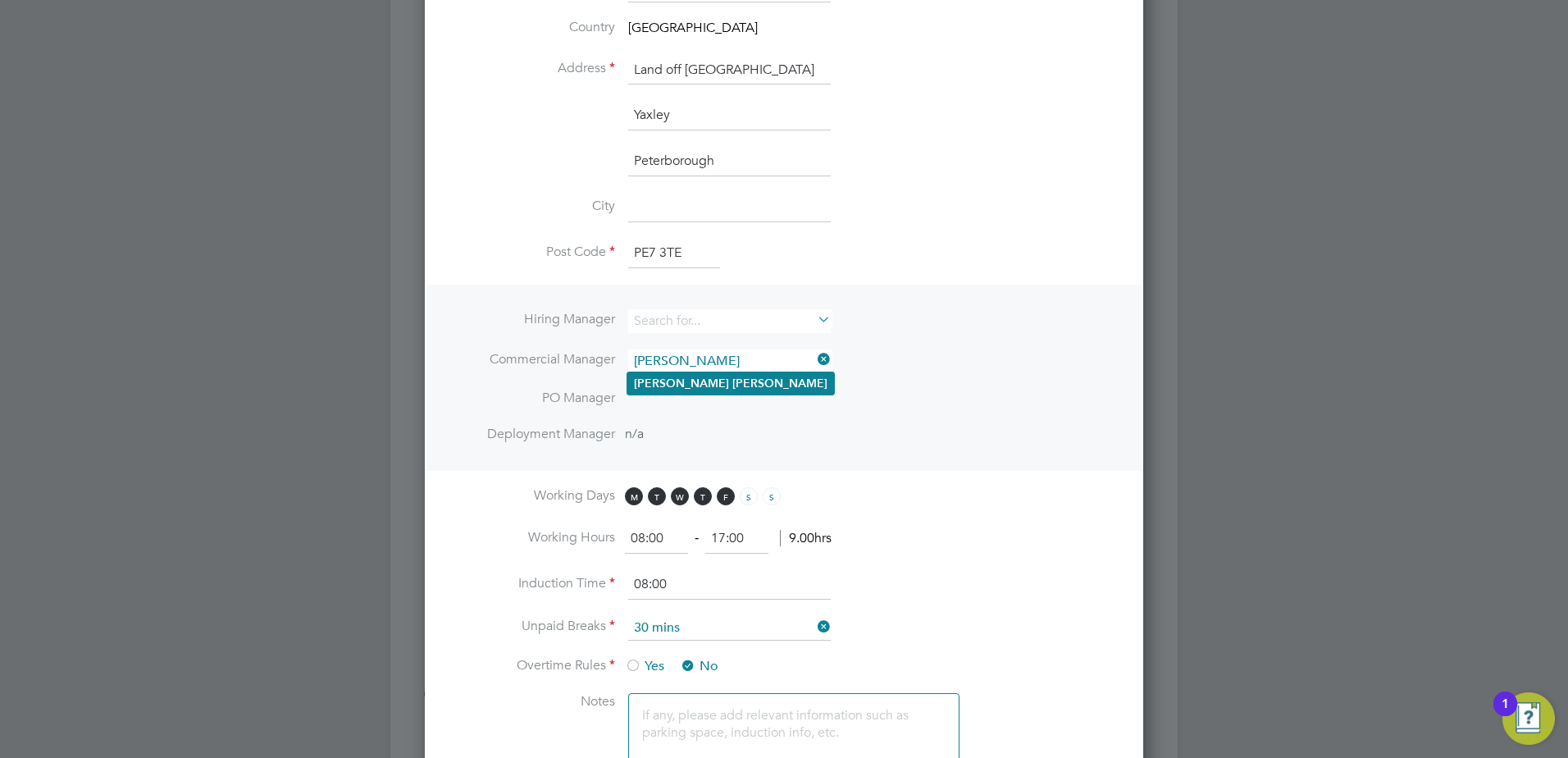
click at [745, 378] on li "Luke Collins" at bounding box center [731, 384] width 207 height 22
type input "Luke Collins"
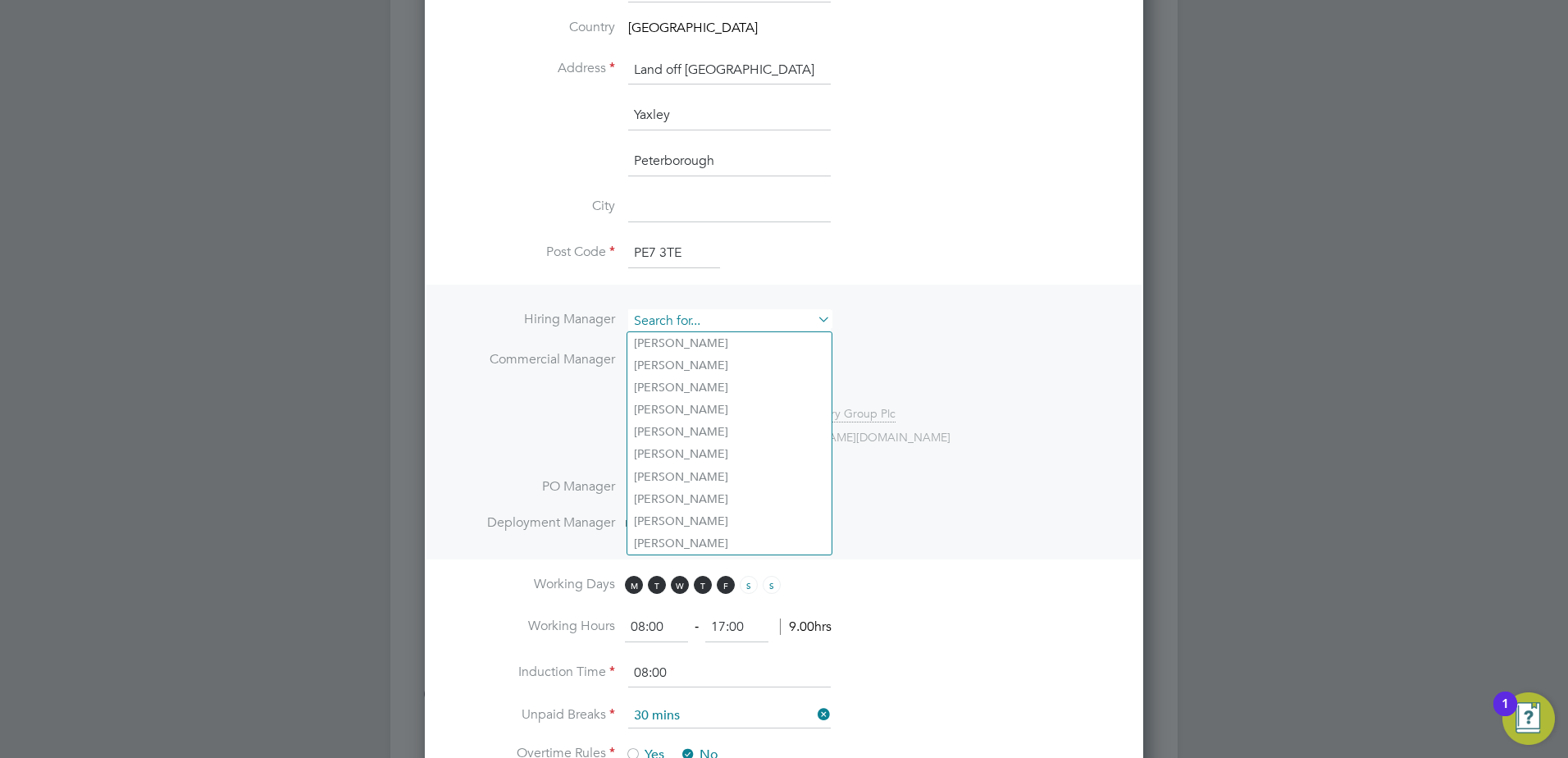
click at [750, 315] on input at bounding box center [729, 321] width 203 height 24
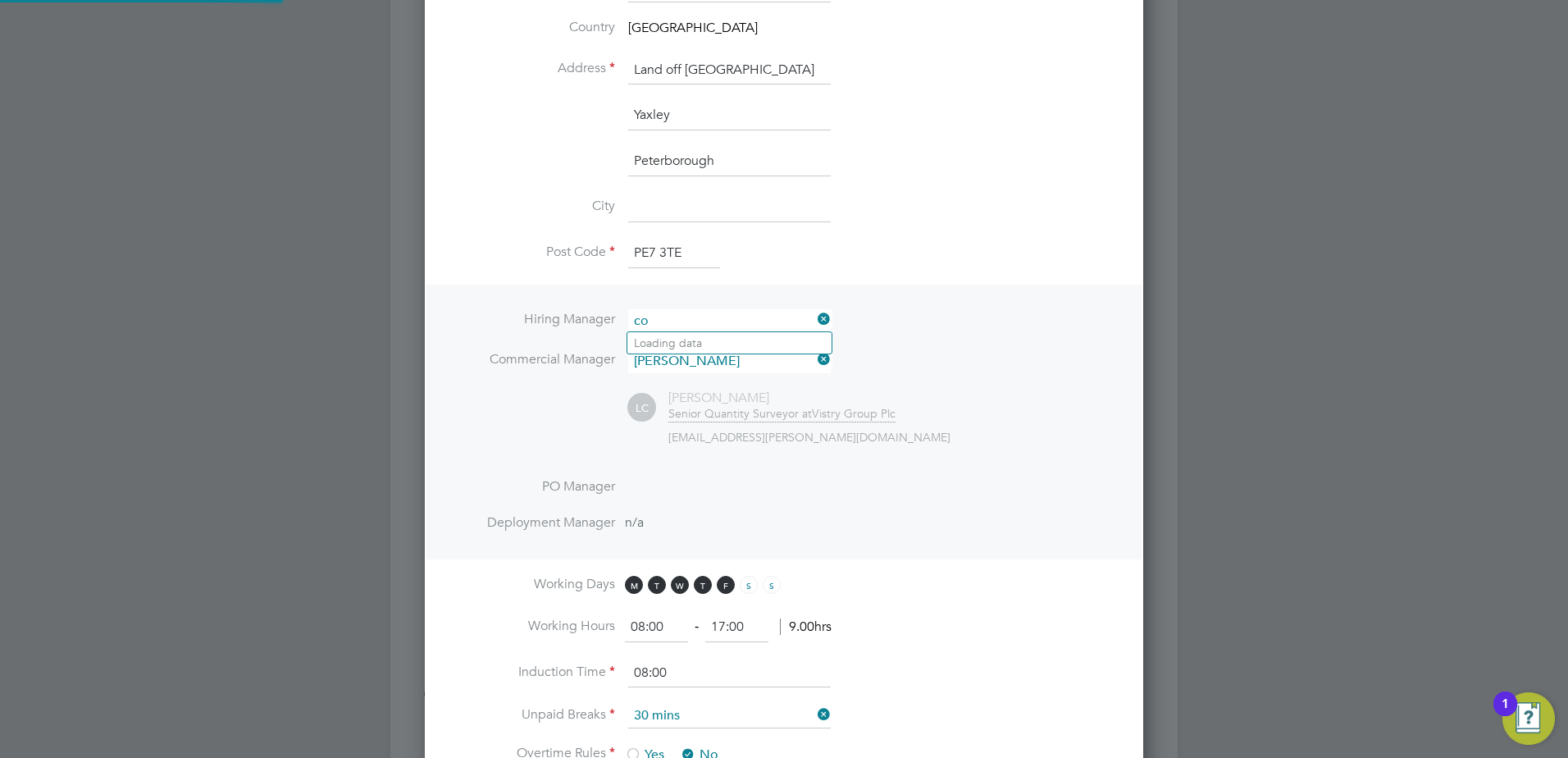
type input "c"
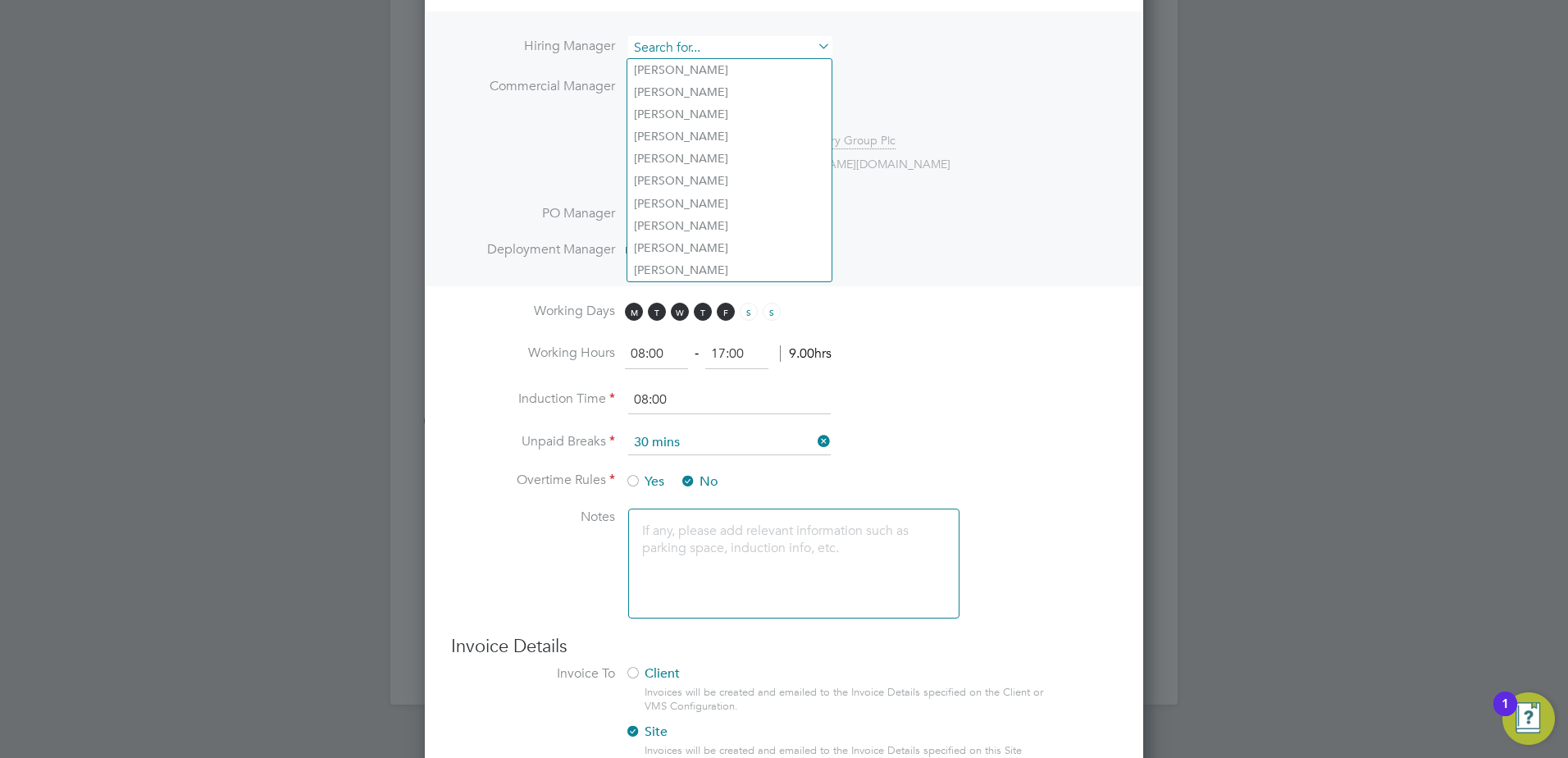
click at [746, 45] on input at bounding box center [729, 48] width 203 height 24
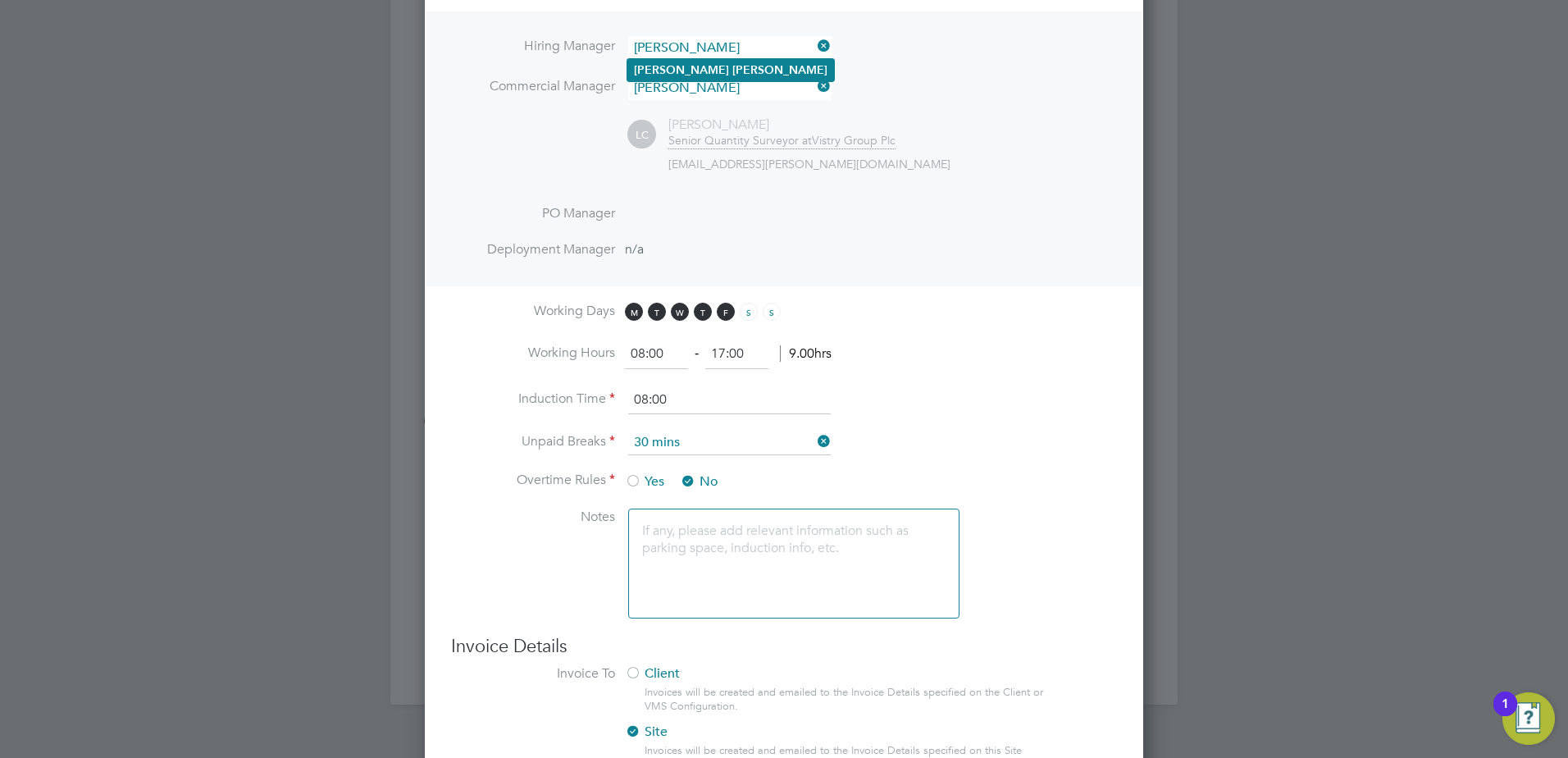
click at [737, 69] on li "Luke Collins" at bounding box center [731, 70] width 207 height 22
type input "Luke Collins"
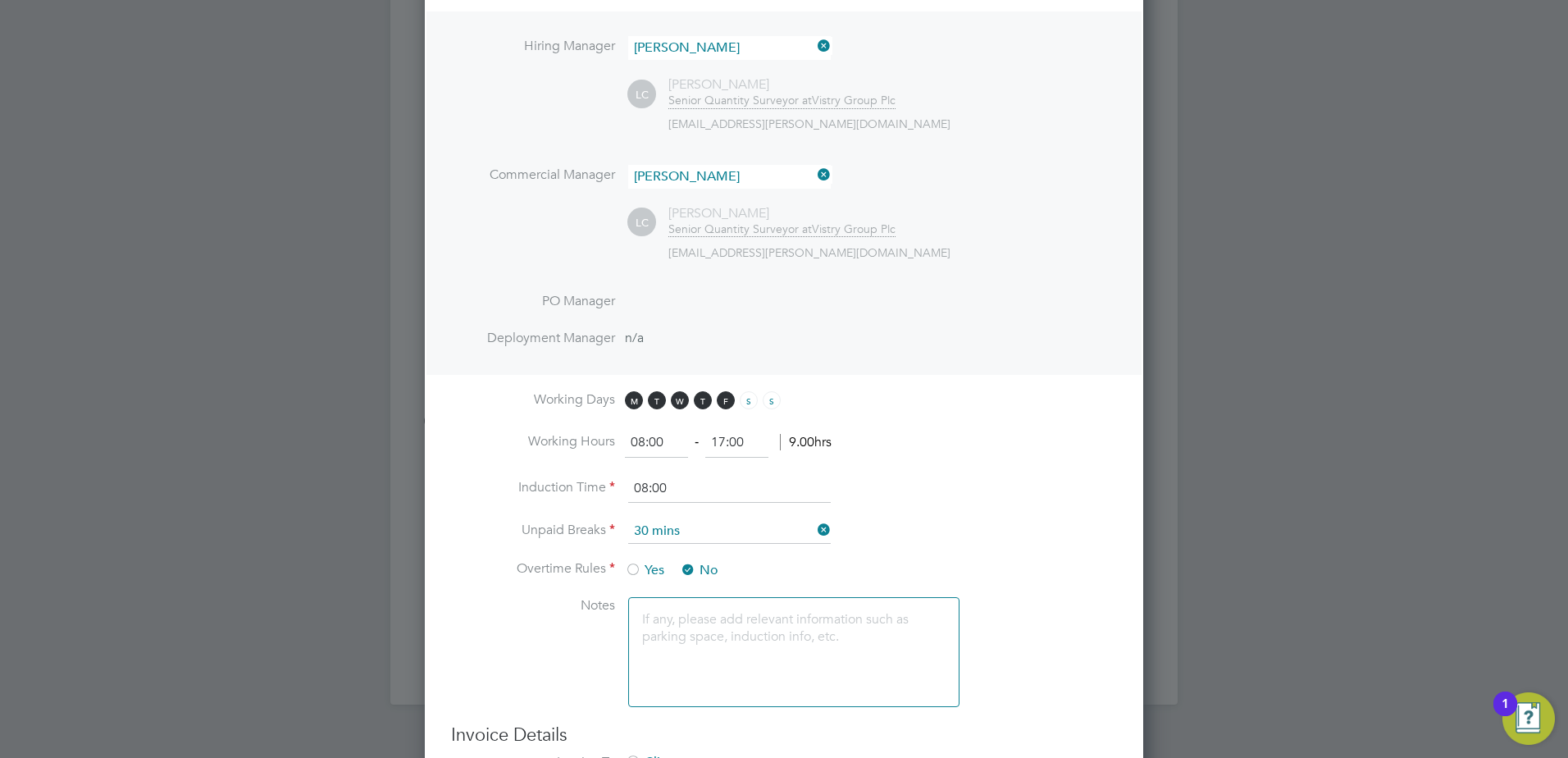
scroll to position [1981, 719]
click at [904, 73] on li "Hiring Manager Luke Collins" at bounding box center [784, 56] width 666 height 40
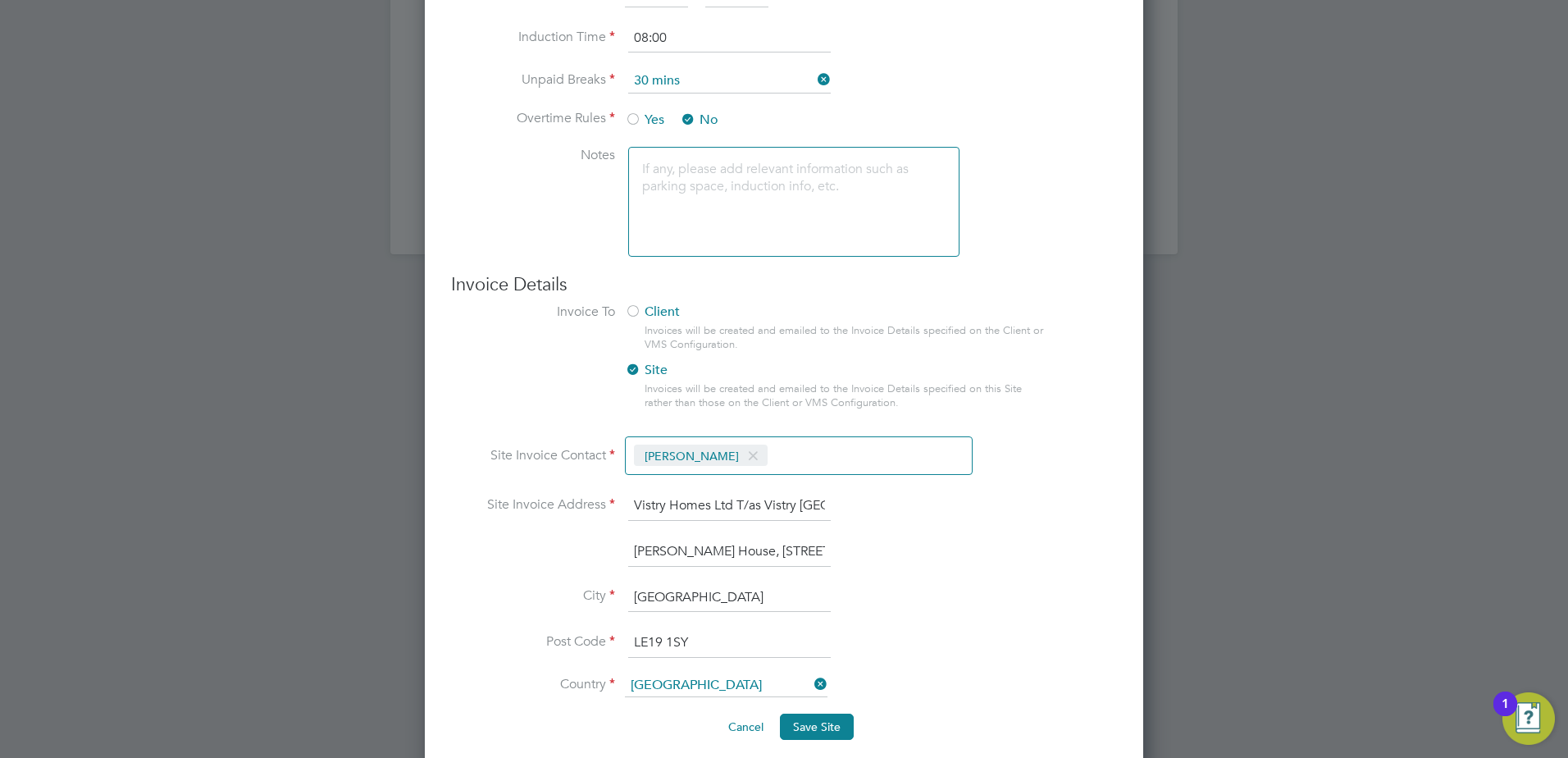
scroll to position [1284, 0]
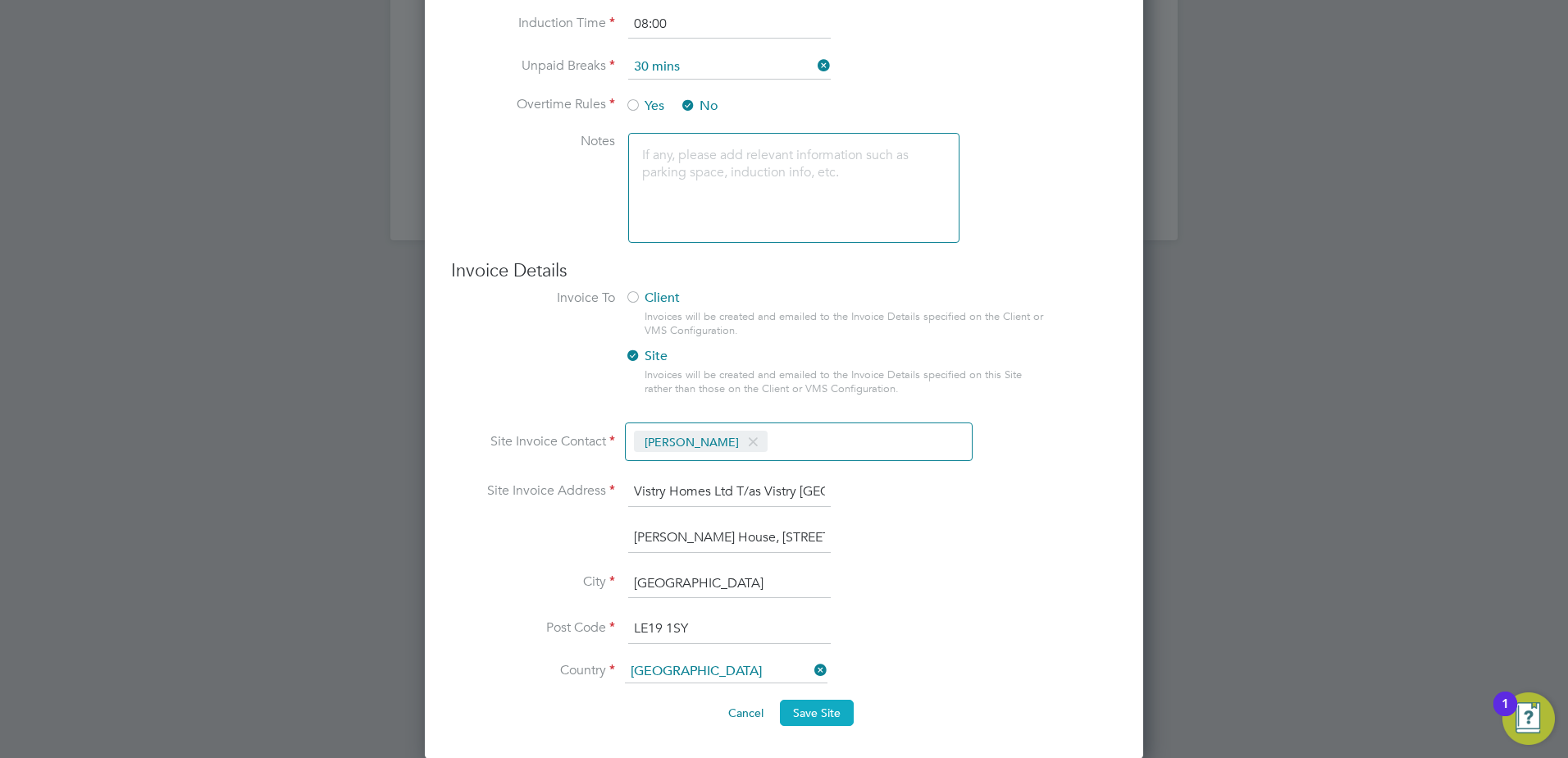
click at [841, 708] on button "Save Site" at bounding box center [817, 713] width 73 height 26
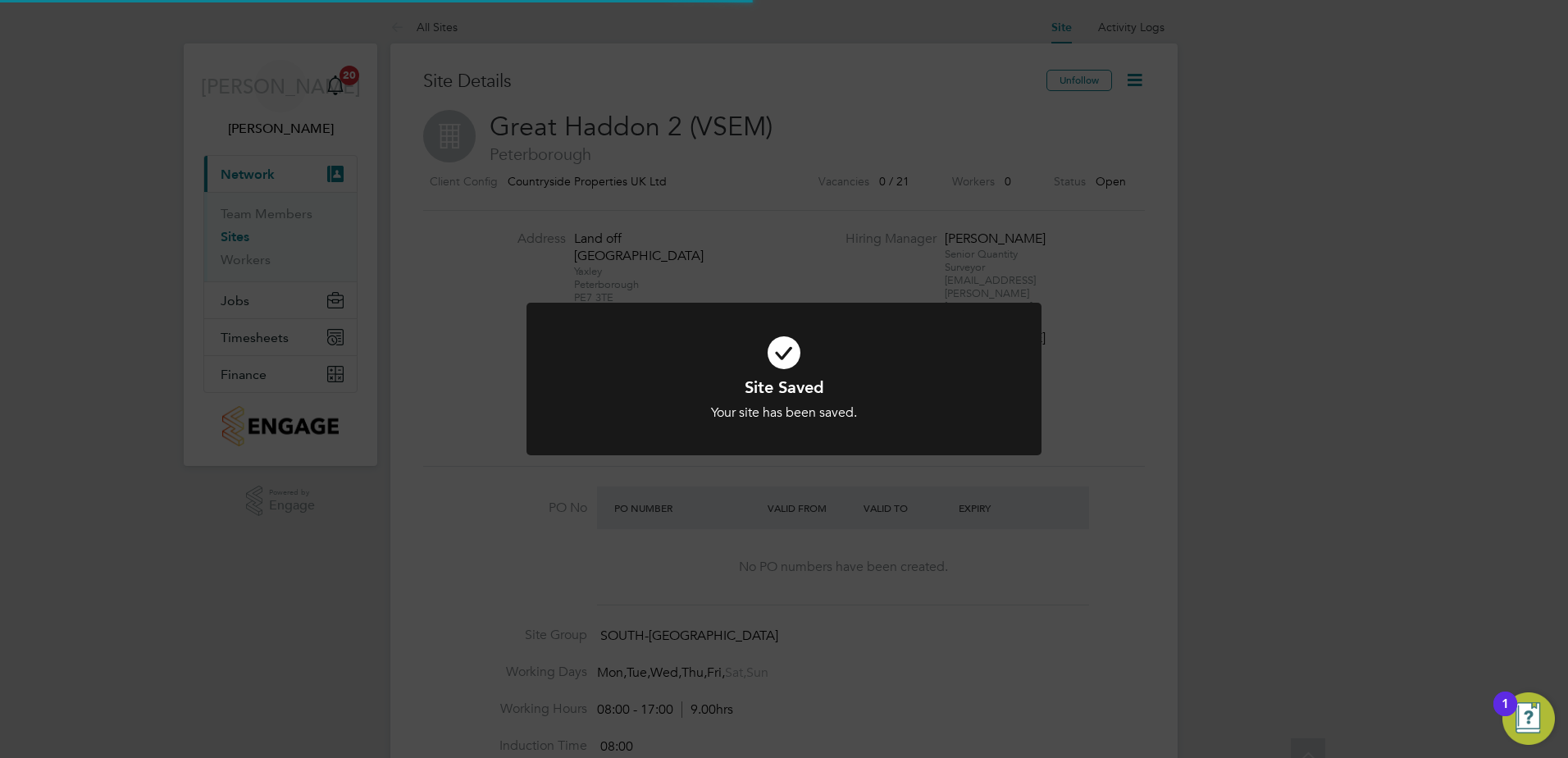
scroll to position [0, 0]
